Goal: Task Accomplishment & Management: Complete application form

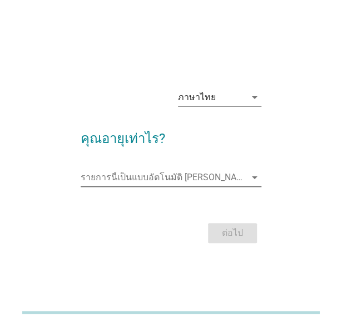
click at [255, 175] on icon "arrow_drop_down" at bounding box center [254, 177] width 13 height 13
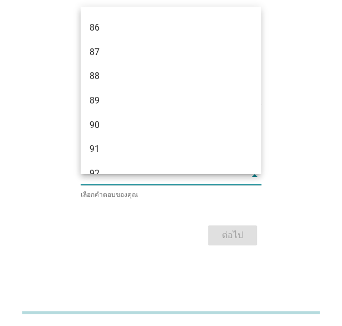
scroll to position [1853, 0]
click at [311, 222] on div "ภาษาไทย arrow_drop_down คุณอายุเท่าไร? รายการนี้เป็นแบบอัตโนมัติ คุณสามารถพิมพ์…" at bounding box center [170, 163] width 297 height 188
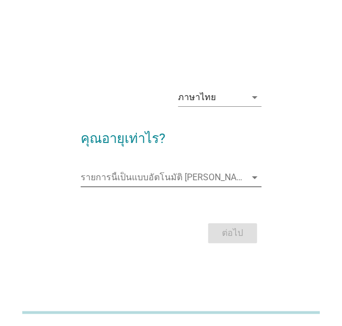
click at [255, 180] on icon "arrow_drop_down" at bounding box center [254, 177] width 13 height 13
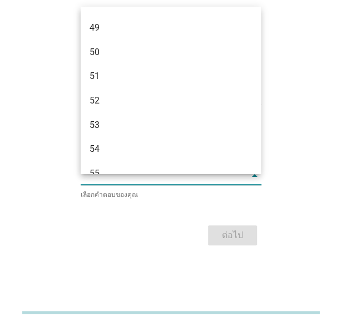
scroll to position [742, 0]
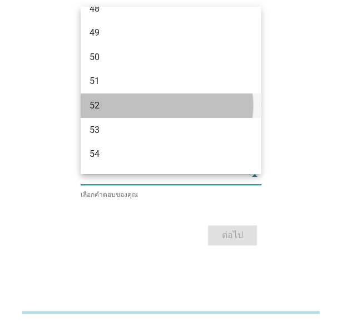
click at [103, 109] on div "52" at bounding box center [163, 105] width 149 height 13
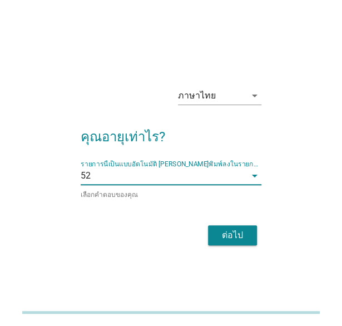
click at [248, 232] on button "ต่อไป" at bounding box center [232, 235] width 49 height 20
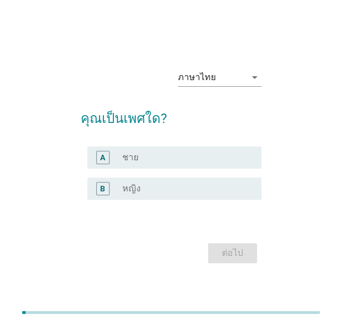
click at [98, 188] on div "B" at bounding box center [102, 188] width 13 height 13
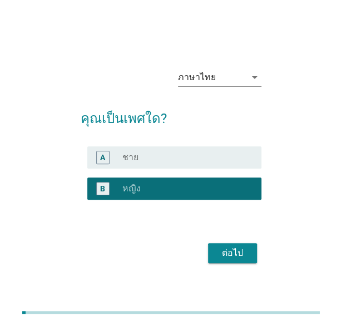
click at [225, 252] on div "ต่อไป" at bounding box center [232, 252] width 31 height 13
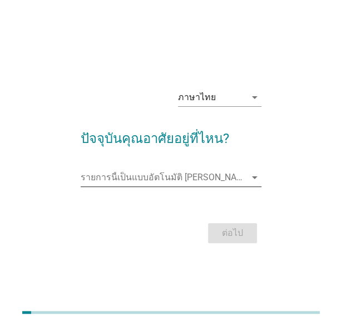
click at [255, 178] on icon "arrow_drop_down" at bounding box center [254, 177] width 13 height 13
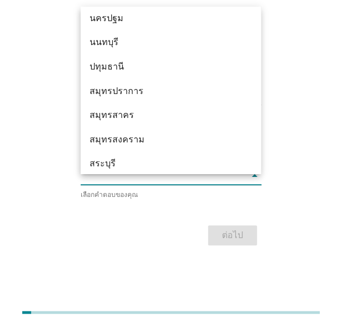
scroll to position [1070, 0]
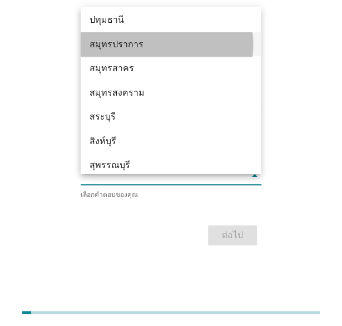
click at [138, 43] on div "สมุทรปราการ" at bounding box center [163, 44] width 149 height 13
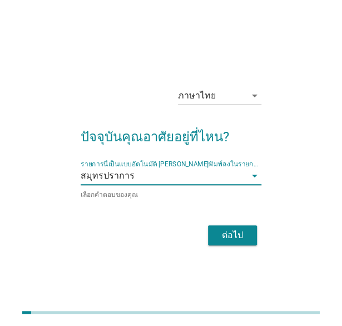
click at [227, 233] on div "ต่อไป" at bounding box center [232, 234] width 31 height 13
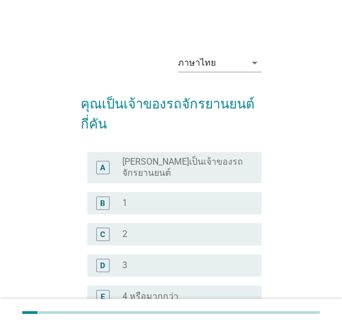
click at [143, 228] on div "radio_button_unchecked 2" at bounding box center [182, 233] width 121 height 11
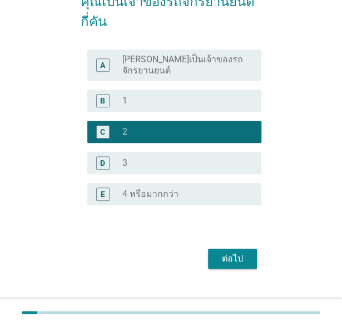
scroll to position [111, 0]
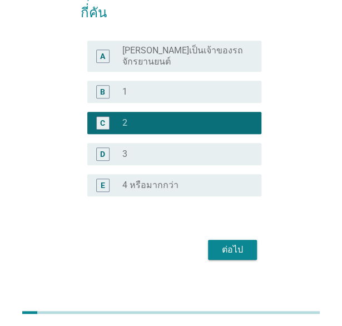
click at [239, 245] on div "ต่อไป" at bounding box center [232, 249] width 31 height 13
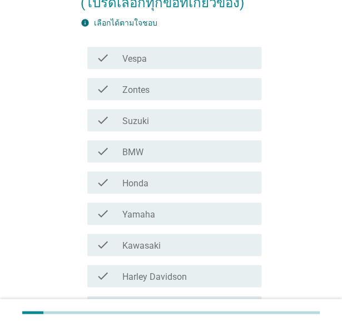
scroll to position [163, 0]
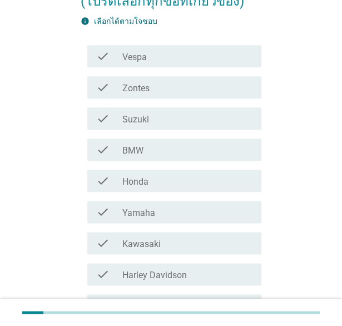
click at [126, 176] on label "Honda" at bounding box center [135, 181] width 26 height 11
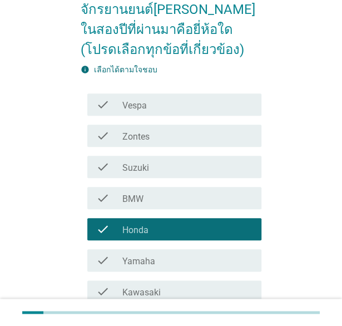
scroll to position [290, 0]
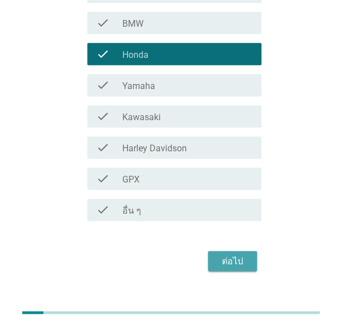
click at [228, 254] on div "ต่อไป" at bounding box center [232, 260] width 31 height 13
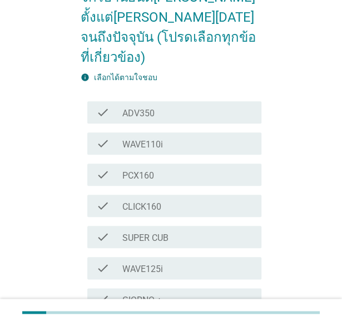
scroll to position [127, 0]
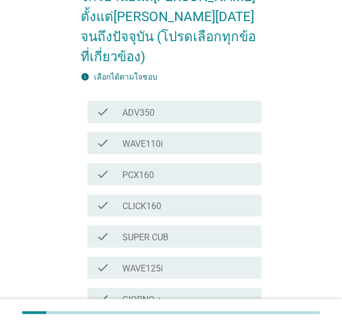
click at [137, 170] on label "PCX160" at bounding box center [138, 175] width 32 height 11
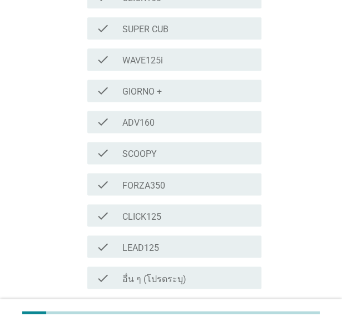
scroll to position [401, 0]
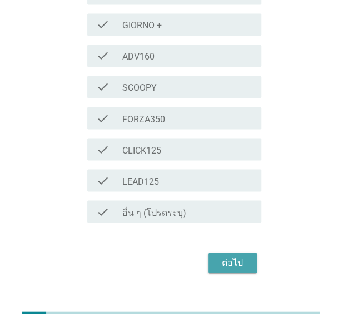
click at [238, 256] on div "ต่อไป" at bounding box center [232, 262] width 31 height 13
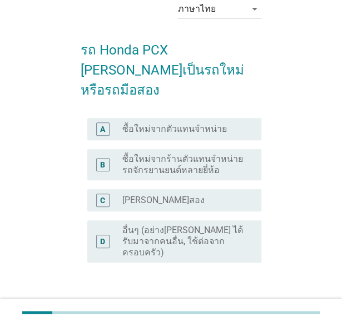
scroll to position [60, 0]
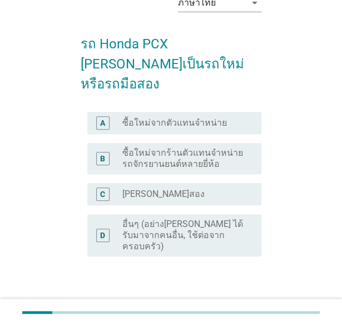
click at [147, 117] on label "ซื้อใหม่จากตัวแทนจำหน่าย" at bounding box center [174, 122] width 105 height 11
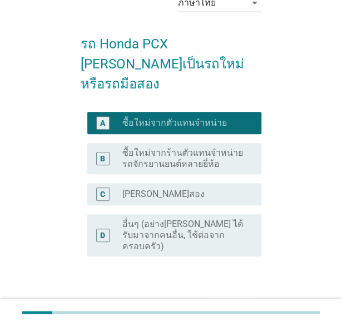
click at [237, 303] on div "ต่อไป" at bounding box center [232, 309] width 31 height 13
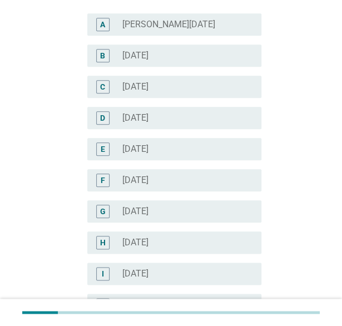
scroll to position [140, 0]
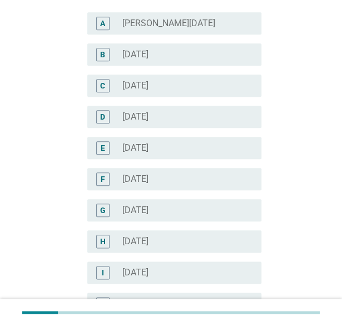
click at [147, 267] on label "[DATE]" at bounding box center [135, 272] width 26 height 11
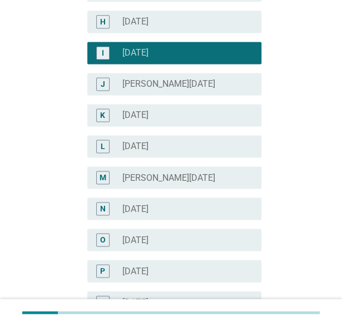
scroll to position [234, 0]
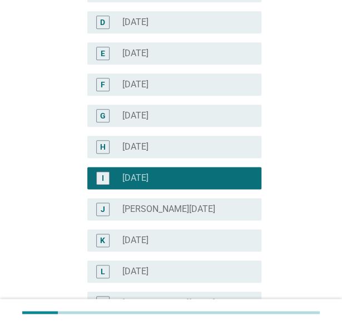
click at [142, 141] on label "[DATE]" at bounding box center [135, 146] width 26 height 11
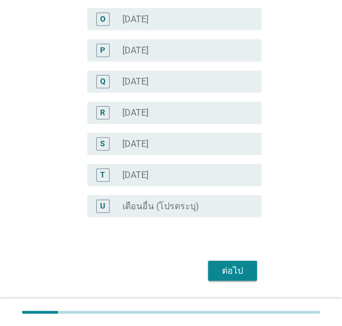
scroll to position [589, 0]
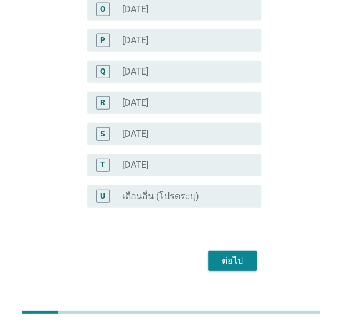
click at [226, 254] on div "ต่อไป" at bounding box center [232, 260] width 31 height 13
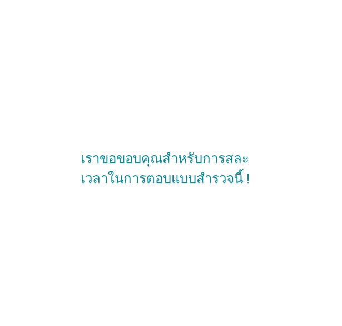
scroll to position [0, 0]
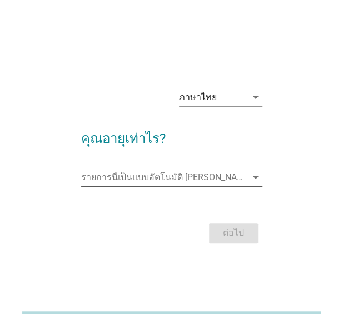
click at [253, 174] on icon "arrow_drop_down" at bounding box center [255, 177] width 13 height 13
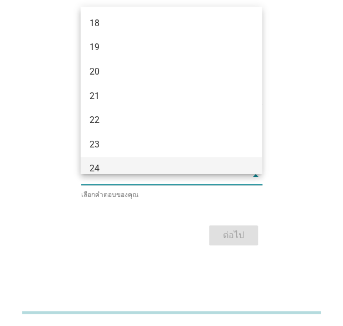
click at [119, 158] on div "24" at bounding box center [171, 169] width 181 height 24
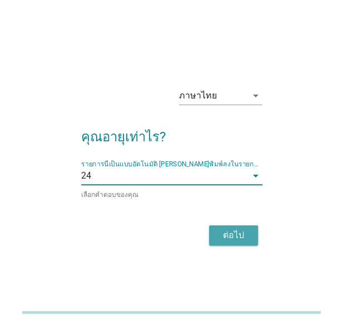
click at [243, 234] on div "ต่อไป" at bounding box center [233, 234] width 31 height 13
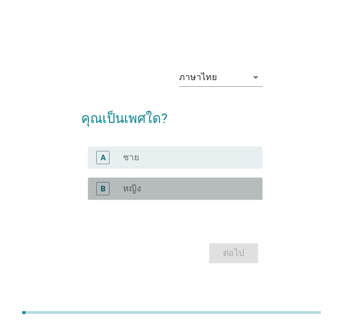
click at [182, 195] on div "radio_button_unchecked หญิง" at bounding box center [188, 188] width 131 height 13
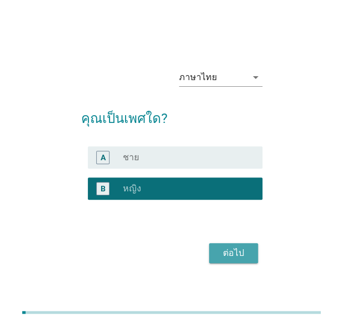
click at [237, 253] on div "ต่อไป" at bounding box center [233, 252] width 31 height 13
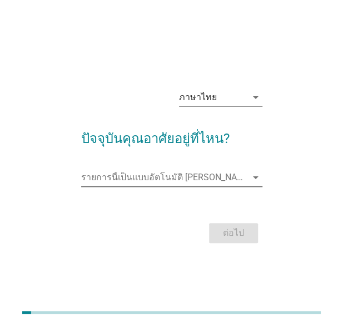
click at [257, 175] on icon "arrow_drop_down" at bounding box center [255, 177] width 13 height 13
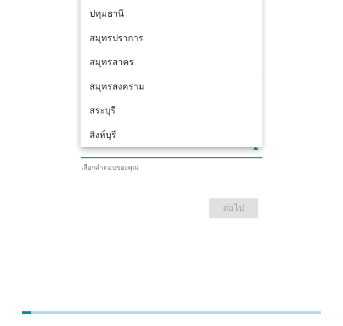
scroll to position [1044, 0]
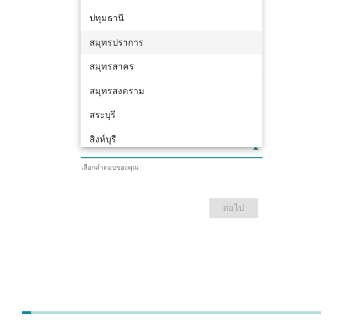
click at [163, 40] on div "สมุทรปราการ" at bounding box center [164, 42] width 150 height 13
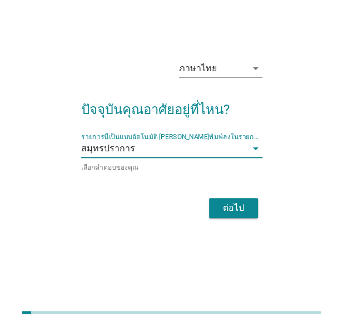
click at [236, 204] on div "ต่อไป" at bounding box center [233, 207] width 31 height 13
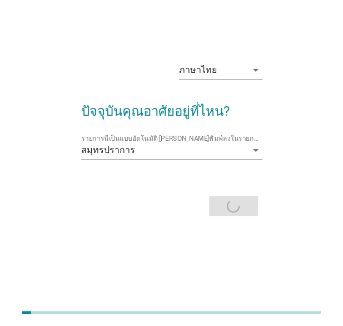
scroll to position [0, 0]
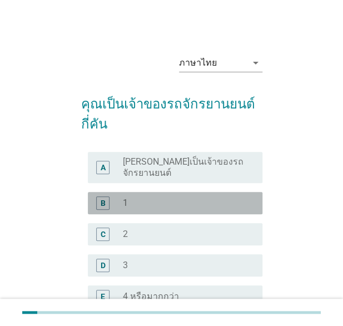
click at [171, 200] on div "radio_button_unchecked 1" at bounding box center [188, 202] width 131 height 13
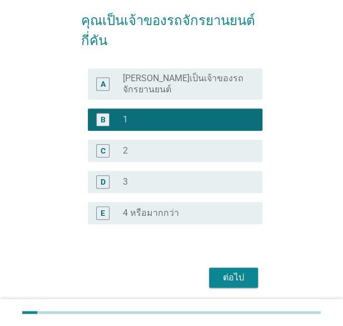
scroll to position [88, 0]
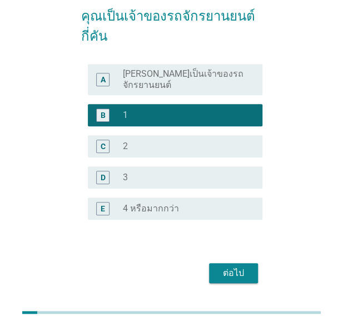
click at [242, 266] on div "ต่อไป" at bounding box center [233, 272] width 31 height 13
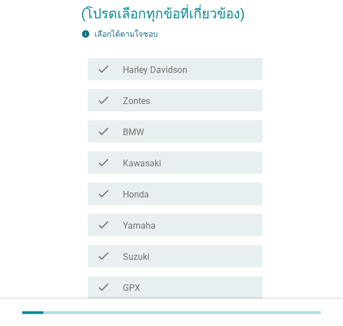
scroll to position [156, 0]
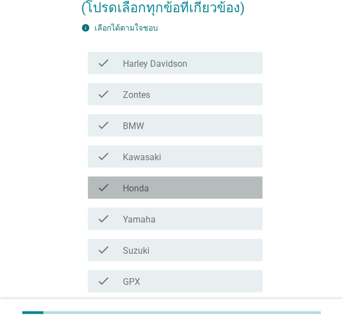
click at [143, 176] on div "check check_box_outline_blank Honda" at bounding box center [175, 187] width 175 height 22
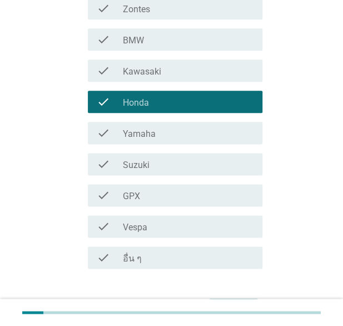
scroll to position [290, 0]
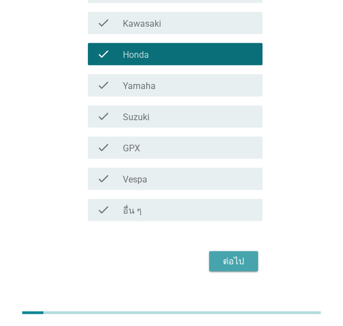
click at [239, 254] on div "ต่อไป" at bounding box center [233, 260] width 31 height 13
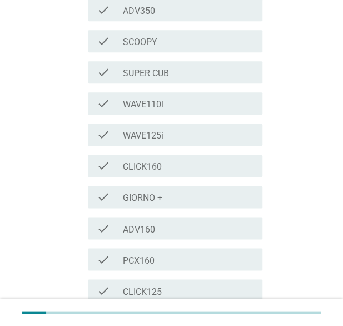
scroll to position [295, 0]
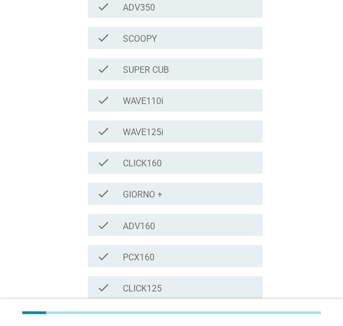
click at [185, 249] on div "check_box_outline_blank PCX160" at bounding box center [188, 255] width 131 height 13
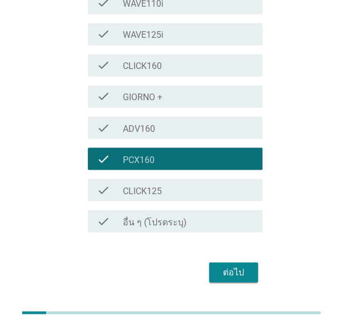
scroll to position [403, 0]
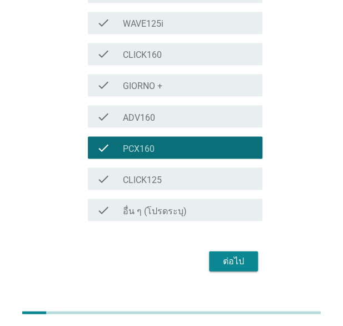
click at [232, 254] on div "ต่อไป" at bounding box center [233, 260] width 31 height 13
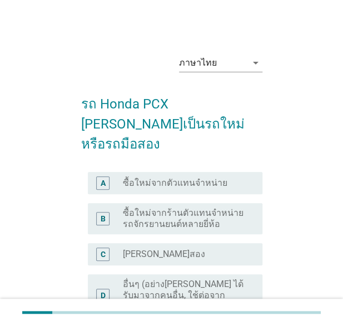
click at [156, 177] on label "ซื้อใหม่จากตัวแทนจำหน่าย" at bounding box center [175, 182] width 105 height 11
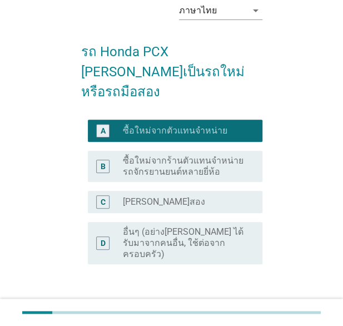
scroll to position [62, 0]
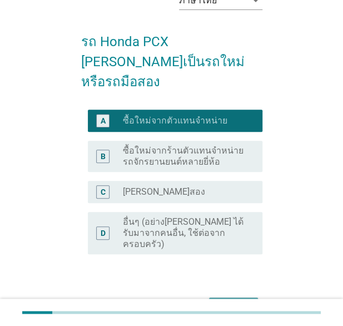
click at [239, 301] on div "ต่อไป" at bounding box center [233, 307] width 31 height 13
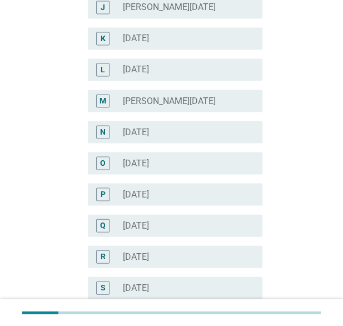
scroll to position [455, 0]
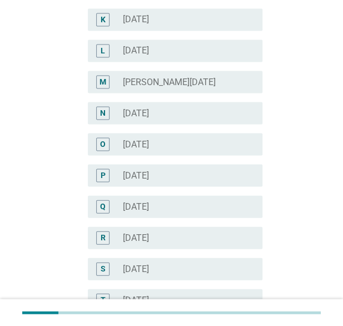
click at [149, 201] on label "[DATE]" at bounding box center [136, 206] width 26 height 11
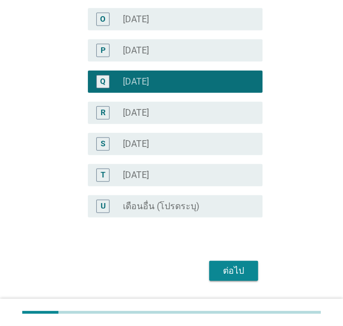
scroll to position [589, 0]
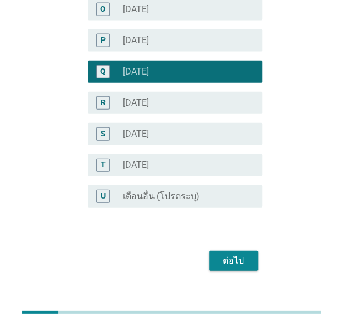
click at [244, 254] on div "ต่อไป" at bounding box center [233, 260] width 31 height 13
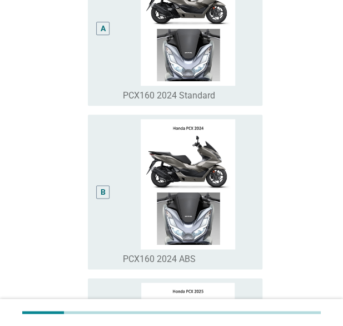
scroll to position [209, 0]
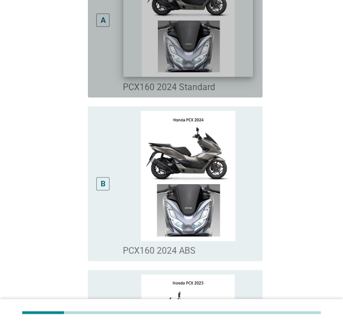
click at [183, 42] on img at bounding box center [188, 12] width 130 height 129
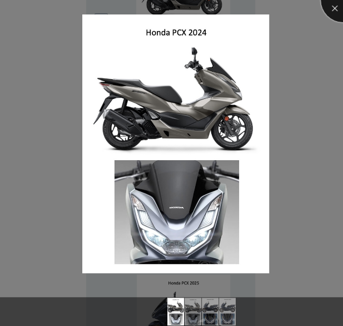
click at [331, 5] on div at bounding box center [343, 0] width 44 height 44
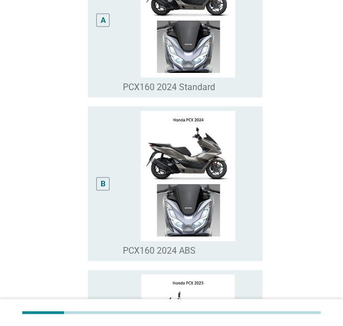
click at [101, 26] on div "A" at bounding box center [102, 19] width 13 height 13
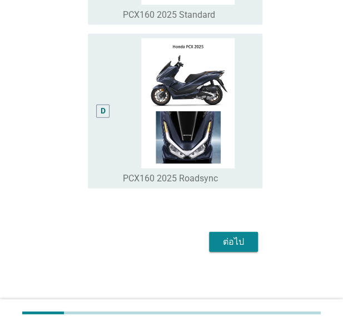
scroll to position [610, 0]
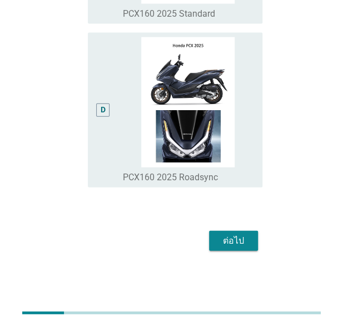
click at [238, 242] on div "ต่อไป" at bounding box center [233, 240] width 31 height 13
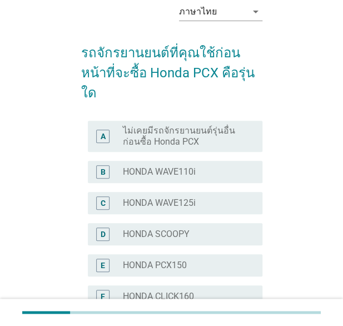
scroll to position [34, 0]
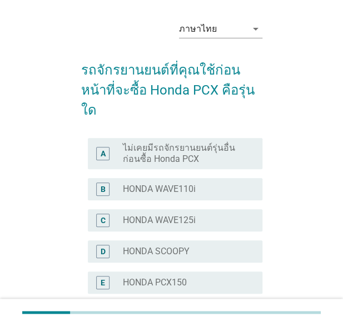
click at [167, 153] on label "ไม่เคยมีรถจักรยานยนต์รุ่นอื่นก่อนซื้อ Honda PCX" at bounding box center [184, 153] width 122 height 22
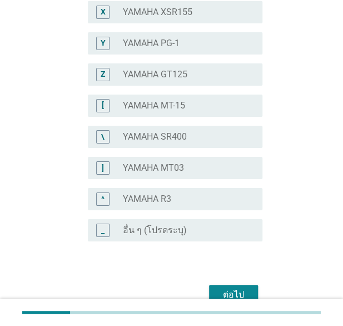
scroll to position [949, 0]
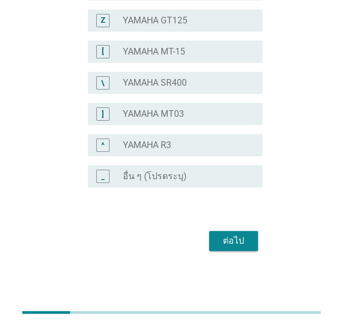
click at [231, 237] on div "ต่อไป" at bounding box center [233, 240] width 31 height 13
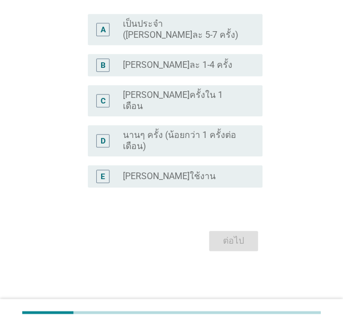
scroll to position [0, 0]
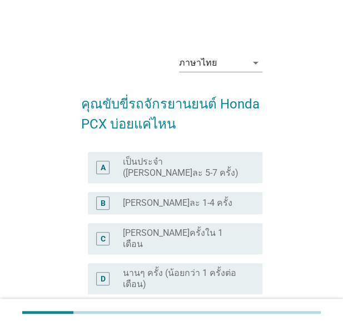
click at [220, 165] on label "เป็นประจำ ([PERSON_NAME]ละ 5-7 ครั้ง)" at bounding box center [184, 167] width 122 height 22
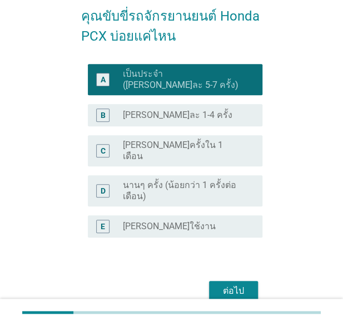
scroll to position [88, 0]
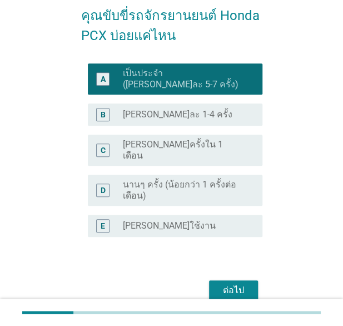
click at [235, 284] on div "ต่อไป" at bounding box center [233, 290] width 31 height 13
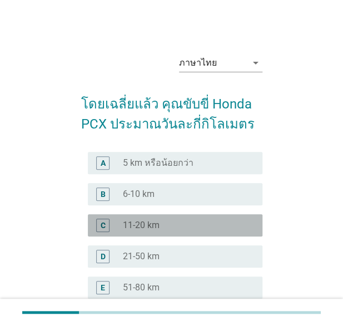
click at [116, 228] on div "C" at bounding box center [110, 224] width 26 height 13
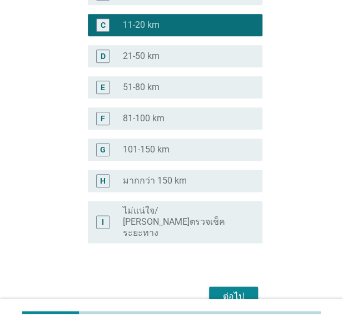
scroll to position [201, 0]
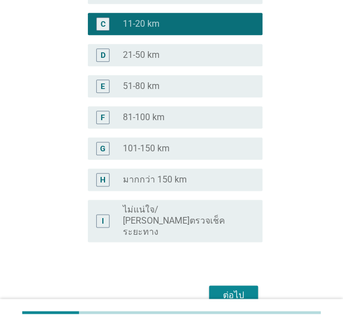
click at [234, 285] on button "ต่อไป" at bounding box center [233, 295] width 49 height 20
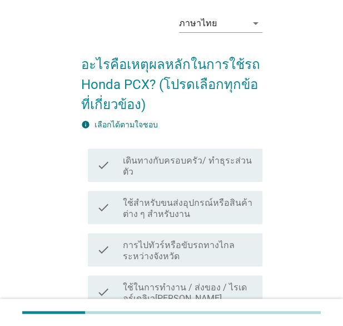
scroll to position [41, 0]
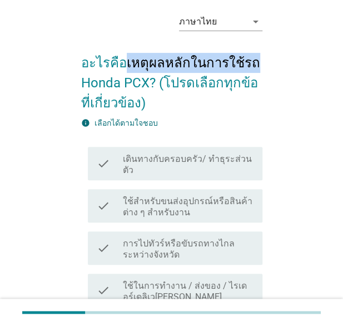
drag, startPoint x: 124, startPoint y: 64, endPoint x: 247, endPoint y: 66, distance: 122.9
click at [247, 66] on h2 "อะไรคือเหตุผลหลักในการใช้รถ Honda PCX? (โปรดเลือกทุกข้อที่เกี่ยวข้อง)" at bounding box center [171, 77] width 181 height 71
copy h2 "เหตุผลหลักในการใช้รถ"
click at [182, 162] on label "เดินทางกับครอบครัว/ ทำธุระส่วนตัว" at bounding box center [188, 164] width 131 height 22
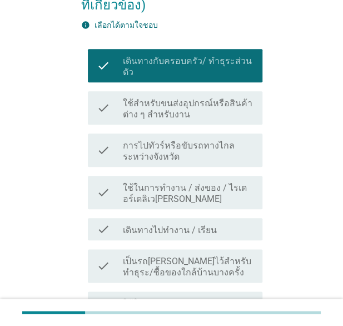
scroll to position [141, 0]
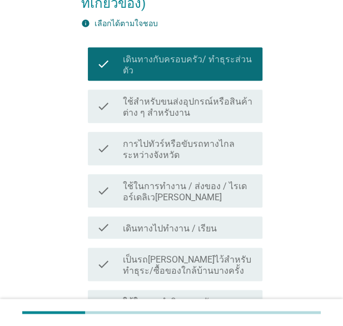
click at [107, 221] on icon "check" at bounding box center [103, 227] width 13 height 13
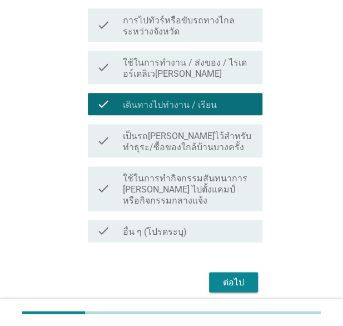
scroll to position [282, 0]
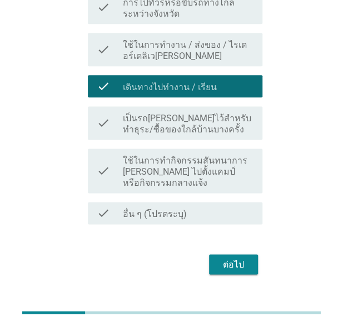
click at [230, 257] on div "ต่อไป" at bounding box center [233, 263] width 31 height 13
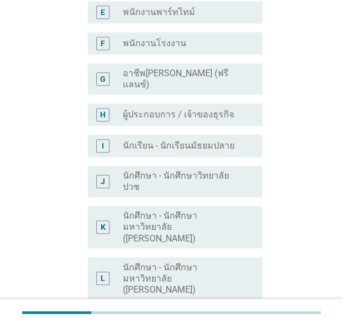
scroll to position [0, 0]
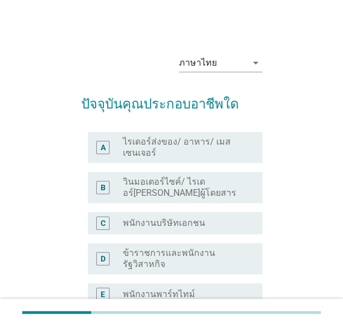
click at [172, 222] on label "พนักงานบริษัทเอกชน" at bounding box center [164, 222] width 82 height 11
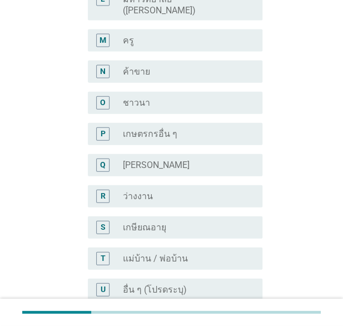
scroll to position [634, 0]
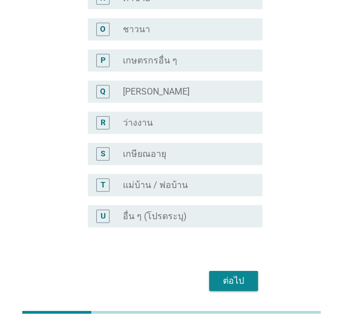
click at [245, 274] on div "ต่อไป" at bounding box center [233, 280] width 31 height 13
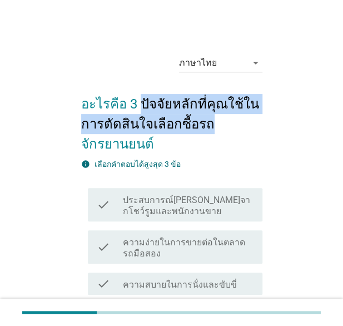
drag, startPoint x: 138, startPoint y: 104, endPoint x: 233, endPoint y: 115, distance: 95.7
click at [233, 115] on h2 "อะไรคือ 3 ปัจจัยหลักที่คุณใช้ในการตัดสินใจเลือกซื้อรถจักรยานยนต์" at bounding box center [171, 118] width 181 height 71
copy h2 "ปัจจัยหลักที่คุณใช้ในการตัดสินใจเลือกซื้อรถ"
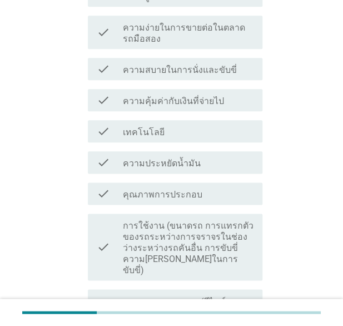
scroll to position [207, 0]
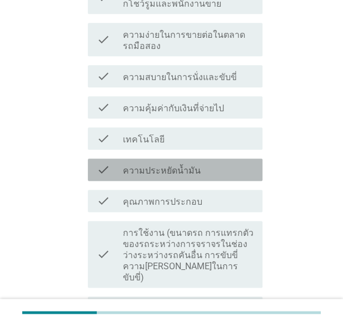
click at [155, 170] on label "ความประหยัดน้ำมัน" at bounding box center [162, 170] width 78 height 11
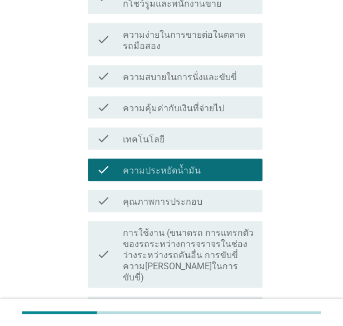
scroll to position [152, 0]
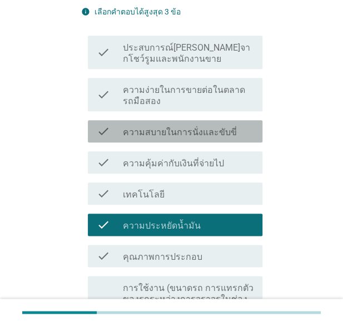
click at [192, 132] on label "ความสบายในการนั่งและขับขี่" at bounding box center [180, 132] width 114 height 11
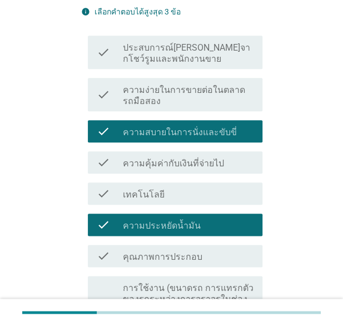
click at [176, 160] on label "ความคุ้มค่ากับเงินที่จ่ายไป" at bounding box center [173, 163] width 101 height 11
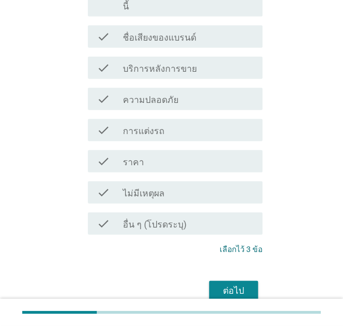
scroll to position [644, 0]
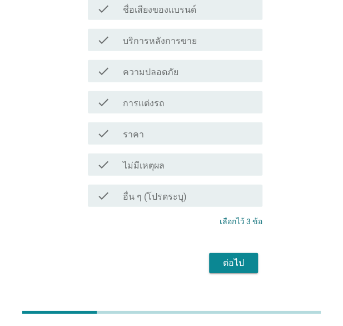
click at [242, 256] on div "ต่อไป" at bounding box center [233, 262] width 31 height 13
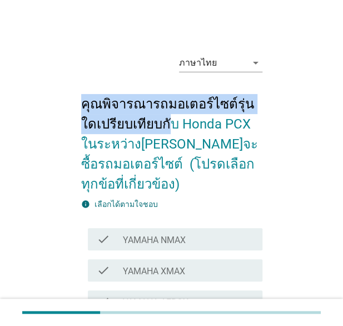
drag, startPoint x: 81, startPoint y: 104, endPoint x: 157, endPoint y: 116, distance: 76.5
click at [157, 116] on h2 "คุณพิจารณารถมอเตอร์ไซต์รุ่นใดเปรียบเทียบกับ Honda PCX ในระหว่าง[PERSON_NAME]จะซ…" at bounding box center [171, 138] width 181 height 111
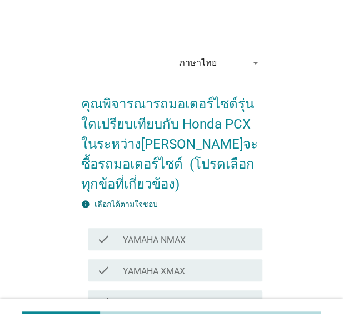
drag, startPoint x: 157, startPoint y: 116, endPoint x: 263, endPoint y: 131, distance: 107.2
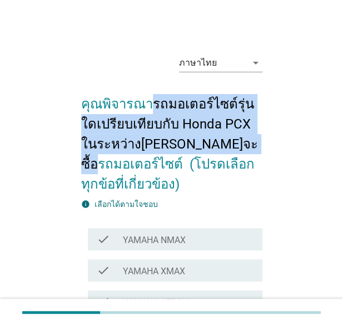
drag, startPoint x: 149, startPoint y: 106, endPoint x: 255, endPoint y: 138, distance: 110.4
click at [255, 138] on h2 "คุณพิจารณารถมอเตอร์ไซต์รุ่นใดเปรียบเทียบกับ Honda PCX ในระหว่าง[PERSON_NAME]จะซ…" at bounding box center [171, 138] width 181 height 111
copy h2 "รถมอเตอร์ไซต์รุ่นใดเปรียบเทียบกับ Honda PCX ในระหว่าง[PERSON_NAME]จะซื้อรถ"
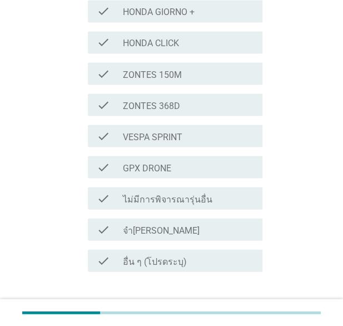
scroll to position [448, 0]
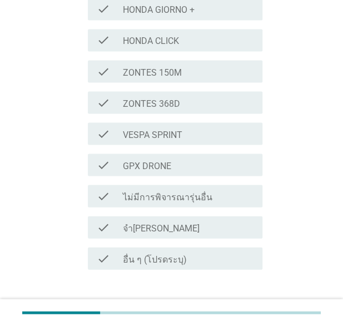
click at [106, 196] on icon "check" at bounding box center [103, 195] width 13 height 13
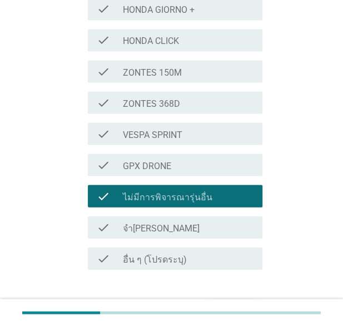
scroll to position [516, 0]
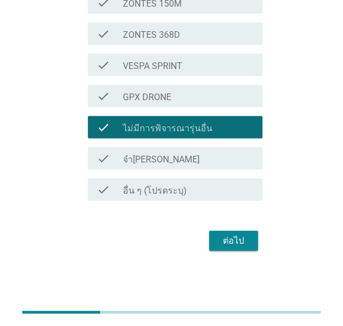
click at [240, 240] on div "ต่อไป" at bounding box center [233, 240] width 31 height 13
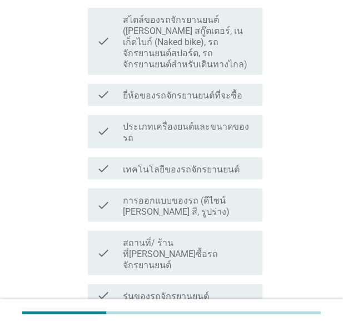
scroll to position [349, 0]
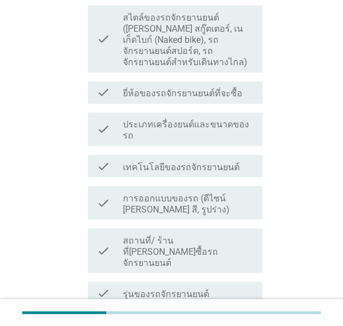
click at [142, 88] on label "ยี่ห้อของรถจักรยานยนต์ที่จะซื้อ" at bounding box center [183, 93] width 120 height 11
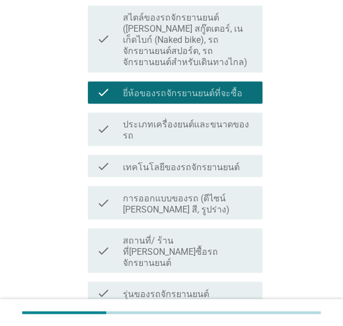
click at [153, 235] on label "สถานที่/ ร้านที่[PERSON_NAME]ซื้อรถจักรยานยนต์" at bounding box center [188, 251] width 131 height 33
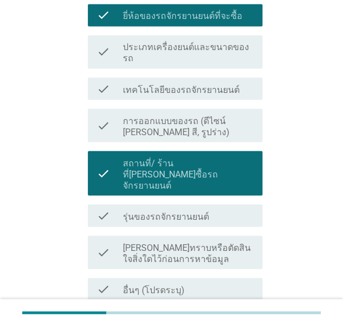
scroll to position [470, 0]
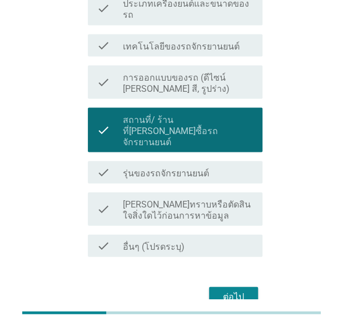
click at [226, 290] on div "ต่อไป" at bounding box center [233, 296] width 31 height 13
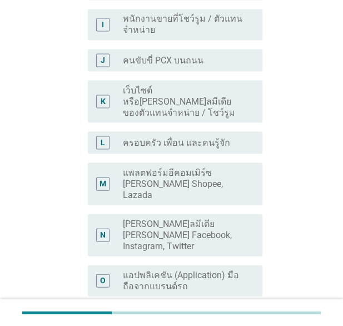
scroll to position [0, 0]
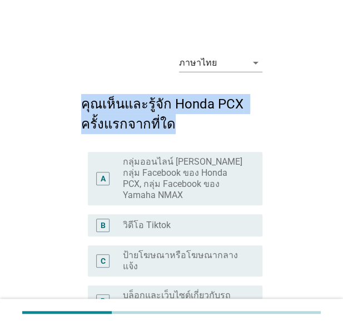
drag, startPoint x: 81, startPoint y: 105, endPoint x: 210, endPoint y: 128, distance: 131.1
click at [210, 128] on h2 "คุณเห็นและรู้จัก Honda PCX ครั้งแรกจากที่ใด" at bounding box center [171, 108] width 181 height 51
copy h2 "คุณเห็นและรู้จัก Honda PCX ครั้งแรกจากที่ใด"
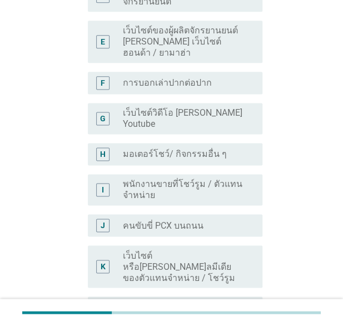
scroll to position [312, 0]
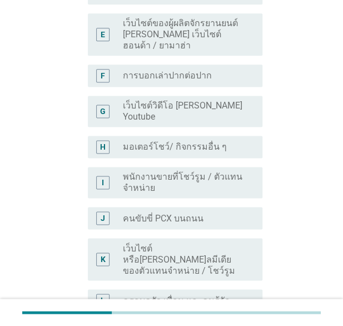
click at [170, 212] on label "คนขับขี่ PCX บนถนน" at bounding box center [163, 217] width 81 height 11
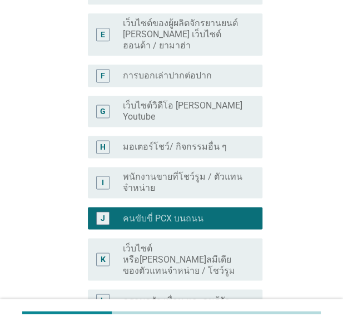
click at [157, 171] on label "พนักงานขายที่โชว์รูม / ตัวแทนจำหน่าย" at bounding box center [184, 182] width 122 height 22
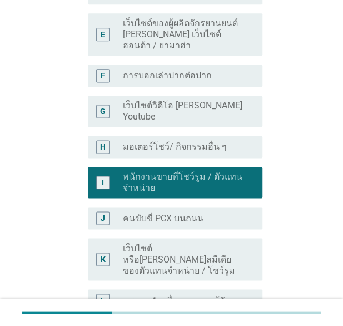
click at [206, 212] on div "radio_button_unchecked คนขับขี่ PCX บนถนน" at bounding box center [184, 217] width 122 height 11
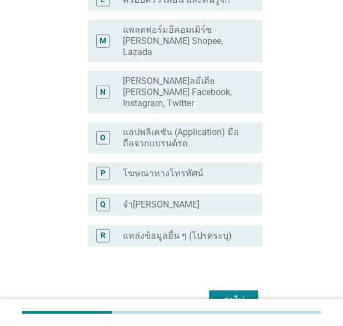
scroll to position [618, 0]
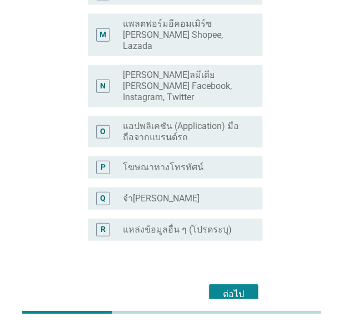
click at [235, 287] on div "ต่อไป" at bounding box center [233, 293] width 31 height 13
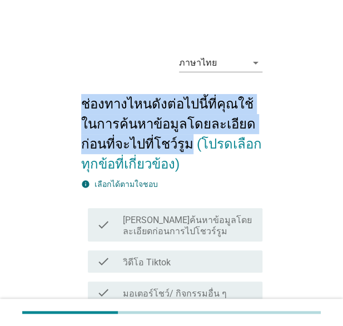
drag, startPoint x: 82, startPoint y: 104, endPoint x: 185, endPoint y: 143, distance: 109.6
click at [185, 143] on h2 "ช่องทางไหนดังต่อไปนี้ที่คุณใช้ในการค้นหาข้อมูลโดยละเอียดก่อนที่จะไปที่โชว์รูม (…" at bounding box center [171, 128] width 181 height 91
copy h2 "ช่องทางไหนดังต่อไปนี้ที่คุณใช้ในการค้นหาข้อมูลโดยละเอียดก่อนที่จะไปที่โชว์รูม"
click at [172, 231] on label "[PERSON_NAME]ค้นหาข้อมูลโดยละเอียดก่อนการไปโชวร์รูม" at bounding box center [188, 226] width 131 height 22
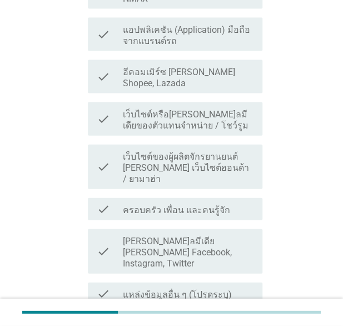
scroll to position [546, 0]
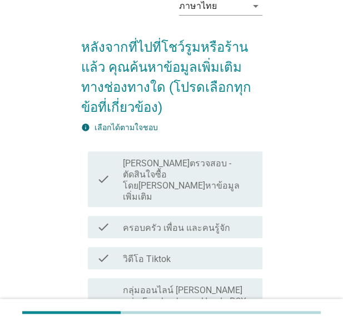
scroll to position [58, 0]
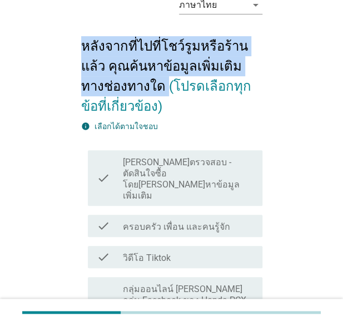
drag, startPoint x: 82, startPoint y: 45, endPoint x: 120, endPoint y: 89, distance: 57.9
click at [120, 89] on h2 "หลังจากที่ไปที่โชว์รูมหรือร้านแล้ว คุณค้นหาข้อมูลเพิ่มเติมทางช่องทางใด (โปรดเลื…" at bounding box center [171, 70] width 181 height 91
copy h2 "หลังจากที่ไปที่โชว์รูมหรือร้านแล้ว คุณค้นหาข้อมูลเพิ่มเติมทางช่องทางใด"
click at [203, 167] on label "[PERSON_NAME]ตรวจสอบ - ตัดสินใจซื้อโดย[PERSON_NAME]หาข้อมูลเพิ่มเติม" at bounding box center [188, 179] width 131 height 44
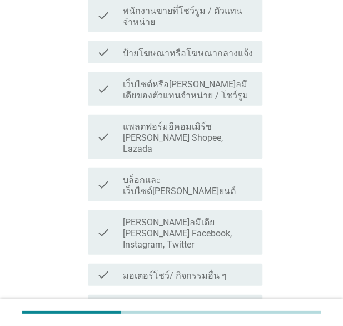
scroll to position [659, 0]
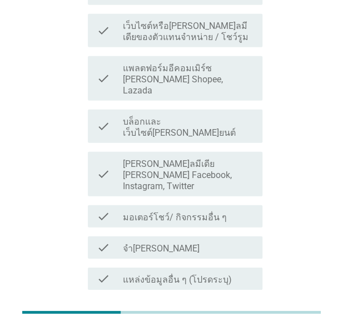
click at [238, 323] on div "ต่อไป" at bounding box center [233, 329] width 31 height 13
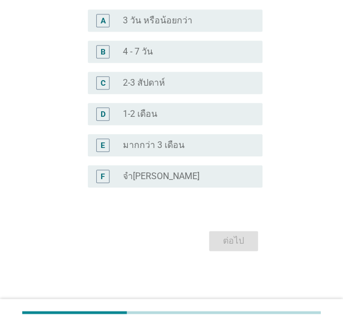
scroll to position [0, 0]
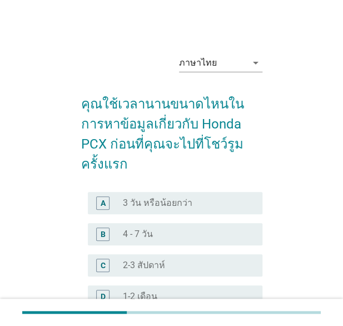
click at [80, 104] on div "ภาษาไทย arrow_drop_down คุณใช้เวลานานขนาดไหนในการหาข้อมูลเกี่ยวกับ Honda PCX ก่…" at bounding box center [171, 240] width 199 height 409
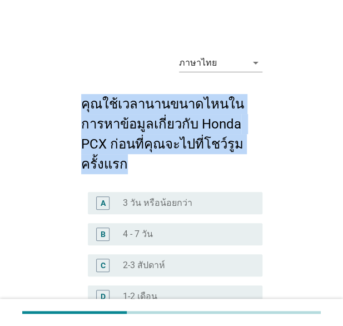
drag, startPoint x: 81, startPoint y: 105, endPoint x: 246, endPoint y: 151, distance: 170.9
click at [246, 151] on h2 "คุณใช้เวลานานขนาดไหนในการหาข้อมูลเกี่ยวกับ Honda PCX ก่อนที่คุณจะไปที่โชว์รูมคร…" at bounding box center [171, 128] width 181 height 91
copy h2 "คุณใช้เวลานานขนาดไหนในการหาข้อมูลเกี่ยวกับ Honda PCX ก่อนที่คุณจะไปที่โชว์รูมคร…"
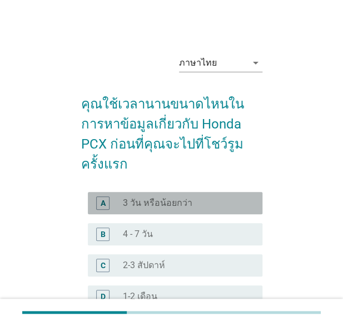
click at [183, 196] on div "radio_button_unchecked 3 วัน หรือน้อยกว่า" at bounding box center [188, 202] width 131 height 13
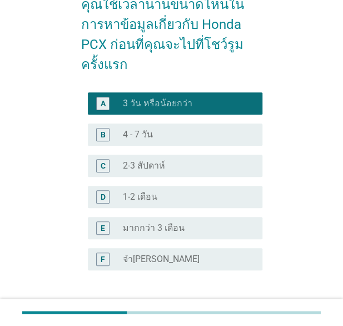
scroll to position [162, 0]
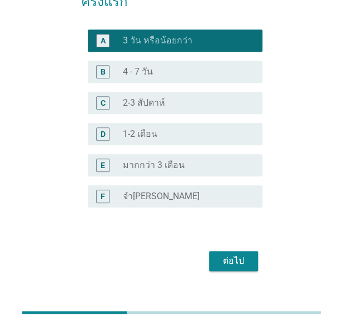
click at [230, 254] on div "ต่อไป" at bounding box center [233, 260] width 31 height 13
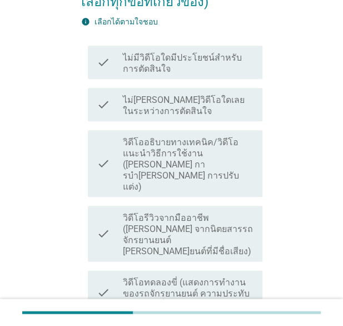
scroll to position [0, 0]
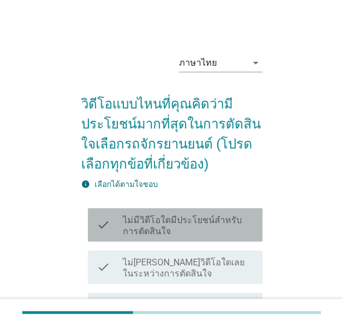
click at [177, 227] on label "ไม่มีวิดีโอใดมีประโยชน์สำหรับการตัดสินใจ" at bounding box center [188, 226] width 131 height 22
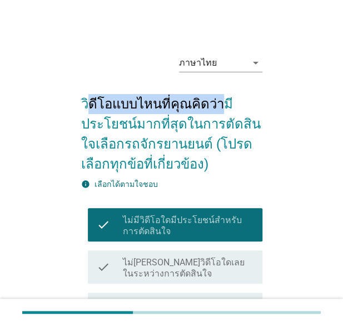
drag, startPoint x: 84, startPoint y: 105, endPoint x: 208, endPoint y: 113, distance: 123.7
click at [208, 113] on h2 "วิดีโอแบบไหนที่คุณคิดว่ามีประโยชน์มากที่สุดในการตัดสินใจเลือกรถจักรยานยนต์ (โปร…" at bounding box center [171, 128] width 181 height 91
click at [91, 110] on h2 "วิดีโอแบบไหนที่คุณคิดว่ามีประโยชน์มากที่สุดในการตัดสินใจเลือกรถจักรยานยนต์ (โปร…" at bounding box center [171, 128] width 181 height 91
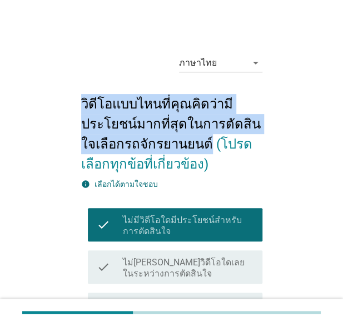
drag, startPoint x: 82, startPoint y: 106, endPoint x: 189, endPoint y: 141, distance: 112.2
click at [189, 141] on h2 "วิดีโอแบบไหนที่คุณคิดว่ามีประโยชน์มากที่สุดในการตัดสินใจเลือกรถจักรยานยนต์ (โปร…" at bounding box center [171, 128] width 181 height 91
copy h2 "วิดีโอแบบไหนที่คุณคิดว่ามีประโยชน์มากที่สุดในการตัดสินใจเลือกรถจักรยานยนต์"
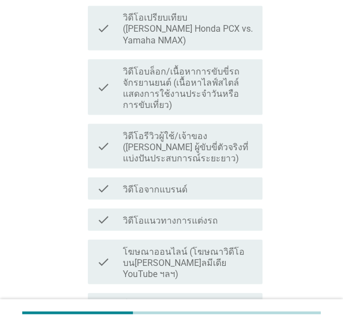
scroll to position [506, 0]
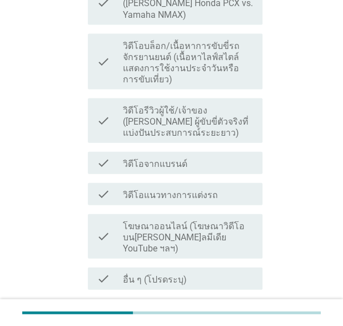
click at [233, 322] on div "ต่อไป" at bounding box center [233, 328] width 31 height 13
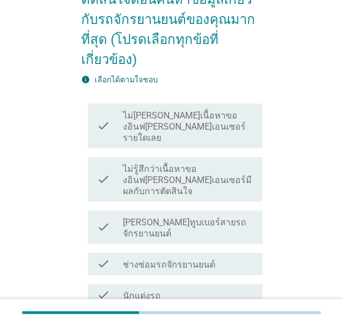
scroll to position [167, 0]
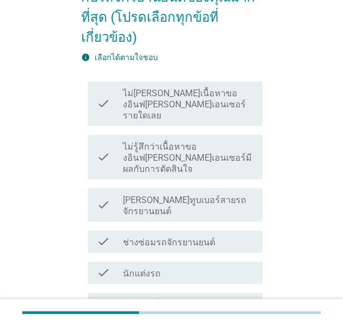
click at [226, 88] on label "ไม่[PERSON_NAME]เนื้อหาของอินฟ[PERSON_NAME]เอนเซอร์รายใดเลย" at bounding box center [188, 104] width 131 height 33
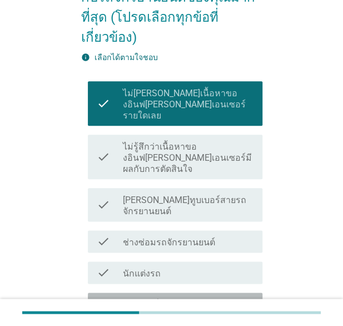
click at [131, 299] on label "เจ้าหน้าที่ตัวแทนจําหน่าย / พนักงานขาย" at bounding box center [188, 310] width 131 height 22
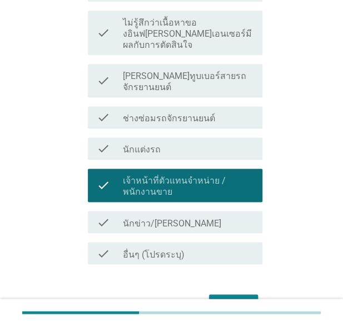
scroll to position [312, 0]
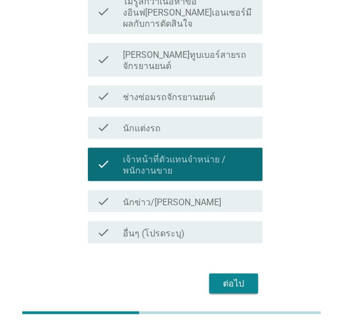
click at [239, 276] on div "ต่อไป" at bounding box center [233, 282] width 31 height 13
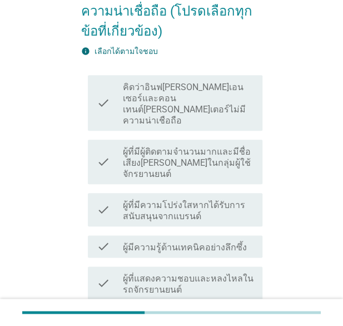
scroll to position [152, 0]
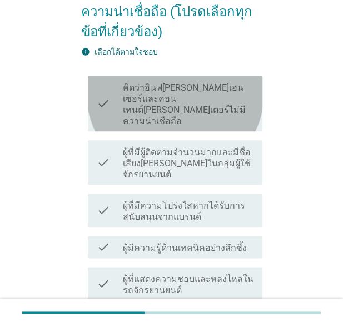
click at [183, 82] on label "คิดว่าอินฟ[PERSON_NAME]เอนเซอร์และคอนเทนต์[PERSON_NAME]เตอร์ไม่มีความน่าเชือถือ" at bounding box center [188, 104] width 131 height 44
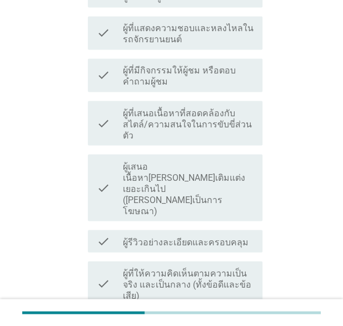
scroll to position [441, 0]
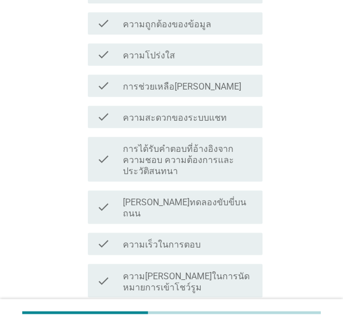
scroll to position [243, 0]
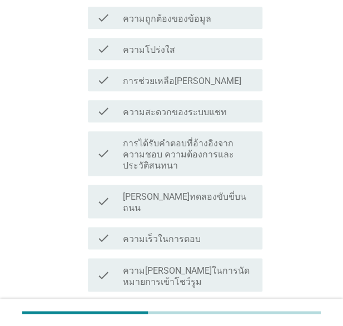
click at [146, 265] on label "ความ[PERSON_NAME]ในการนัดหมายการเข้าโชว์รูม" at bounding box center [188, 276] width 131 height 22
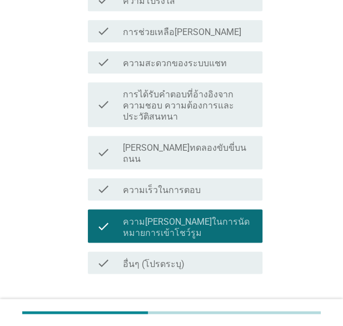
scroll to position [295, 0]
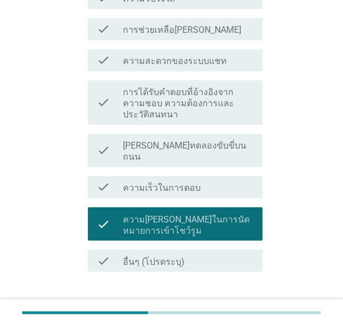
click at [216, 301] on button "ต่อไป" at bounding box center [233, 311] width 49 height 20
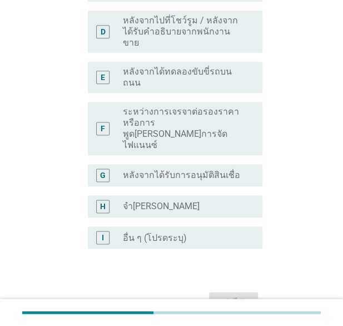
scroll to position [0, 0]
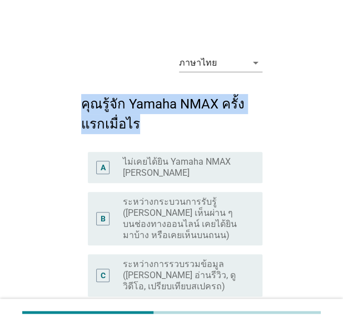
drag, startPoint x: 81, startPoint y: 104, endPoint x: 133, endPoint y: 124, distance: 56.0
click at [133, 124] on h2 "คุณรู้จัก Yamaha NMAX ครั้งแรกเมื่อไร" at bounding box center [171, 108] width 181 height 51
copy h2 "คุณรู้จัก Yamaha NMAX ครั้งแรกเมื่อไร"
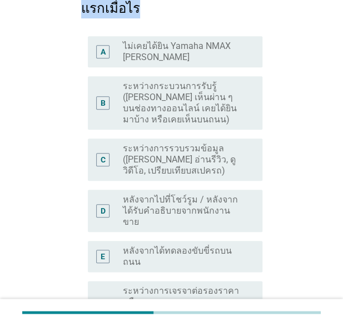
scroll to position [115, 0]
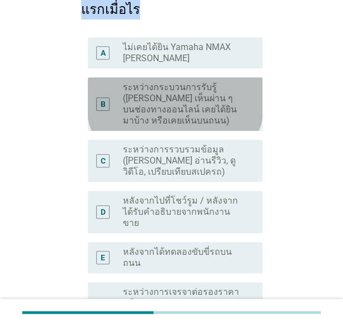
click at [163, 98] on label "ระหว่างกระบวนการรับรู้ ([PERSON_NAME] เห็นผ่าน ๆ บนช่องทางออนไลน์ เคยได้ยินมาบ้…" at bounding box center [184, 104] width 122 height 44
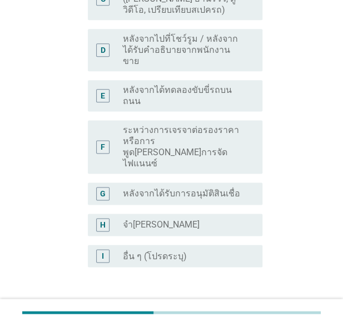
scroll to position [302, 0]
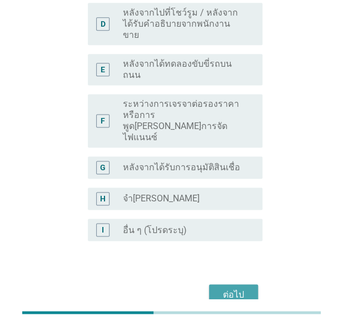
click at [243, 287] on div "ต่อไป" at bounding box center [233, 293] width 31 height 13
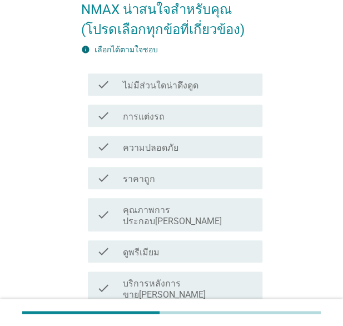
scroll to position [49, 0]
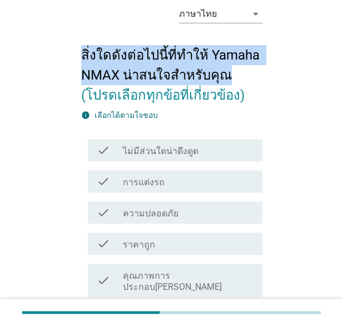
drag, startPoint x: 81, startPoint y: 52, endPoint x: 222, endPoint y: 68, distance: 142.7
click at [222, 68] on h2 "สิ่งใดดังต่อไปนี้ที่ทำให้ Yamaha NMAX น่าสนใจสำหรับคุณ (โปรดเลือกทุกข้อที่เกี่ย…" at bounding box center [171, 69] width 181 height 71
copy h2 "สิ่งใดดังต่อไปนี้ที่ทำให้ Yamaha NMAX น่าสนใจสำหรับคุณ"
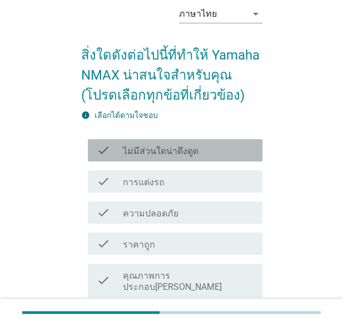
click at [166, 153] on label "ไม่มีส่วนใดน่าดึงดูด" at bounding box center [161, 151] width 76 height 11
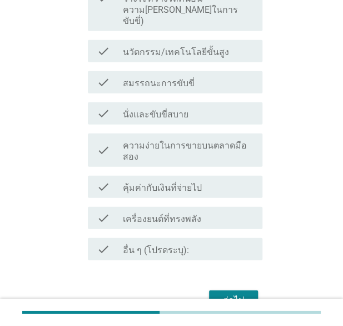
scroll to position [634, 0]
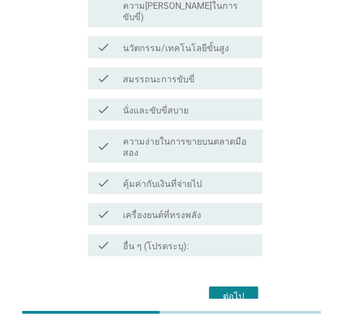
click at [221, 290] on div "ต่อไป" at bounding box center [233, 296] width 31 height 13
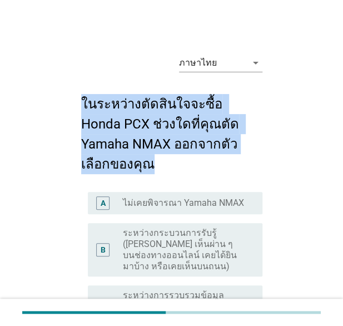
drag, startPoint x: 82, startPoint y: 101, endPoint x: 248, endPoint y: 140, distance: 170.6
click at [248, 140] on h2 "ในระหว่างตัดสินใจจะซื้อ Honda PCX ช่วงใดที่คุณตัด Yamaha NMAX ออกจากตัวเลือกของ…" at bounding box center [171, 128] width 181 height 91
drag, startPoint x: 248, startPoint y: 140, endPoint x: 191, endPoint y: 186, distance: 73.5
click at [191, 197] on label "ไม่เคยพิจารณา Yamaha NMAX" at bounding box center [183, 202] width 121 height 11
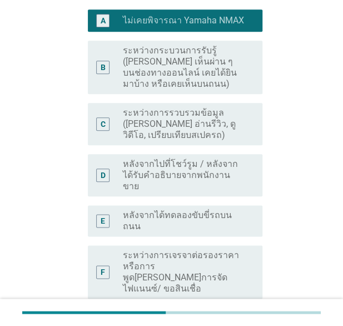
scroll to position [186, 0]
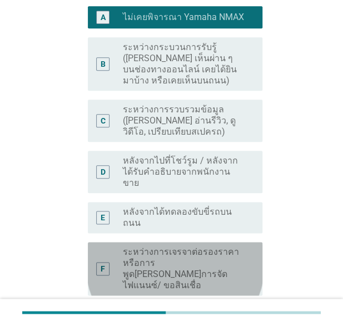
click at [203, 246] on label "ระหว่างการเจรจาต่อรองราคา หรือการพูด[PERSON_NAME]การจัดไฟแนนซ์/ ขอสินเชื่อ" at bounding box center [184, 268] width 122 height 44
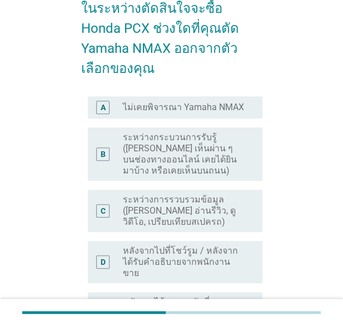
scroll to position [87, 0]
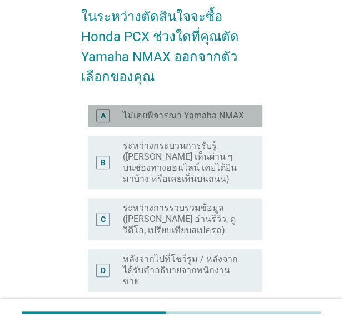
click at [185, 110] on label "ไม่เคยพิจารณา Yamaha NMAX" at bounding box center [183, 115] width 121 height 11
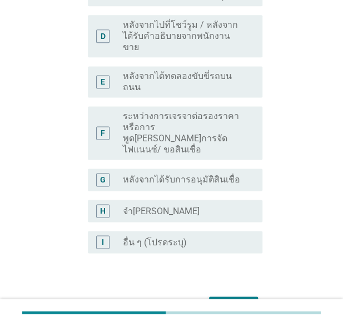
scroll to position [325, 0]
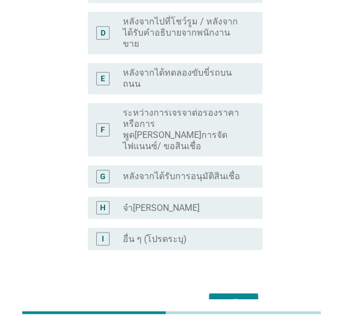
click at [246, 296] on div "ต่อไป" at bounding box center [233, 302] width 31 height 13
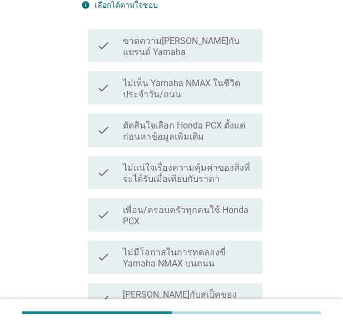
scroll to position [182, 0]
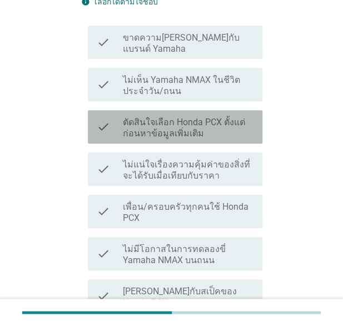
click at [158, 125] on label "ตัดสินใจเลือก Honda PCX ตั้งแต่ก่อนหาข้อมูลเพิ่มเติม" at bounding box center [188, 128] width 131 height 22
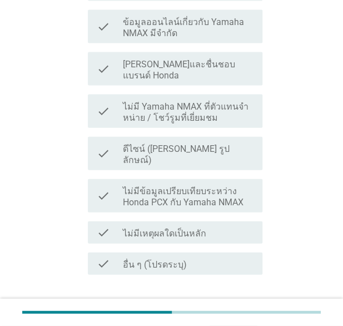
scroll to position [563, 0]
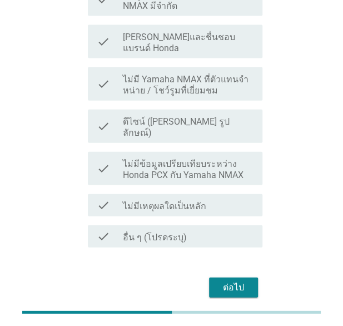
click at [238, 281] on div "ต่อไป" at bounding box center [233, 287] width 31 height 13
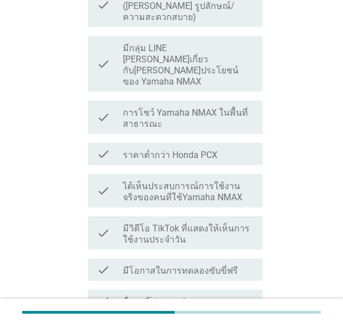
scroll to position [0, 0]
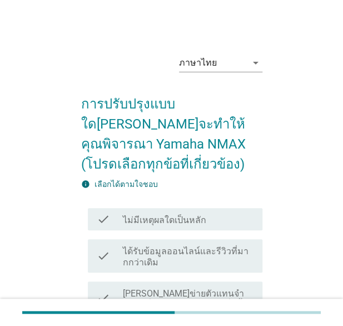
click at [135, 215] on label "ไม่มีเหตุผลใดเป็นหลัก" at bounding box center [164, 220] width 83 height 11
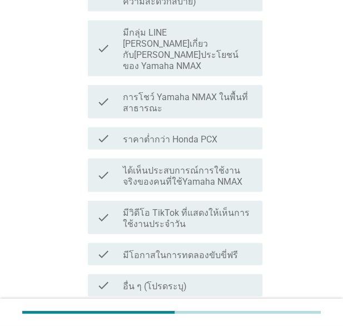
scroll to position [599, 0]
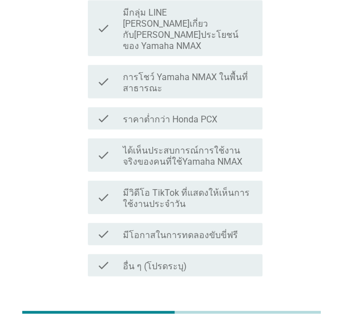
click at [235, 310] on div "ต่อไป" at bounding box center [233, 316] width 31 height 13
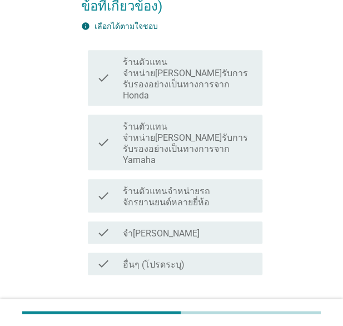
scroll to position [168, 0]
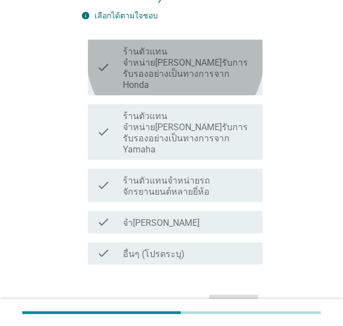
click at [151, 48] on label "ร้านตัวแทนจำหน่าย[PERSON_NAME]รับการรับรองอย่างเป็นทางการจาก Honda" at bounding box center [188, 68] width 131 height 44
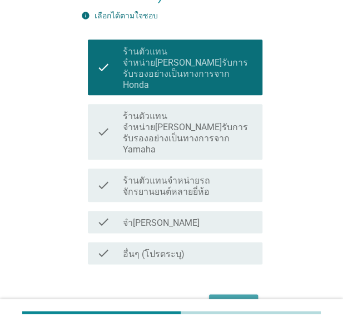
click at [221, 297] on div "ต่อไป" at bounding box center [233, 303] width 31 height 13
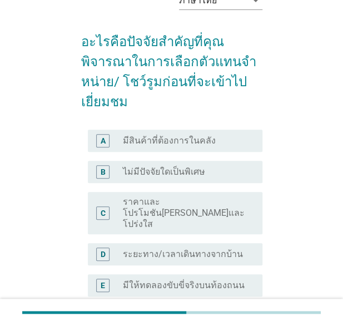
scroll to position [63, 0]
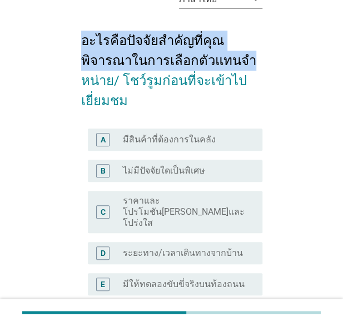
drag, startPoint x: 81, startPoint y: 46, endPoint x: 248, endPoint y: 69, distance: 168.5
click at [248, 69] on h2 "อะไรคือปัจจัยสําคัญที่คุณพิจารณาในการเลือกตัวแทนจําหน่าย/ โชว์รูมก่อนที่จะเข้าไ…" at bounding box center [171, 64] width 181 height 91
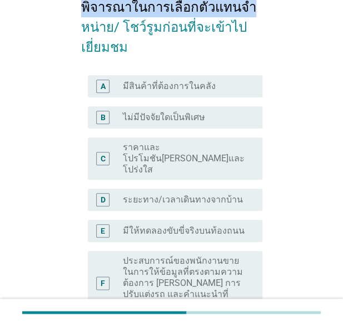
scroll to position [138, 0]
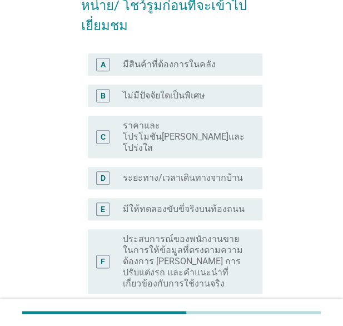
click at [162, 172] on label "ระยะทาง/เวลาเดินทางจากบ้าน" at bounding box center [183, 177] width 120 height 11
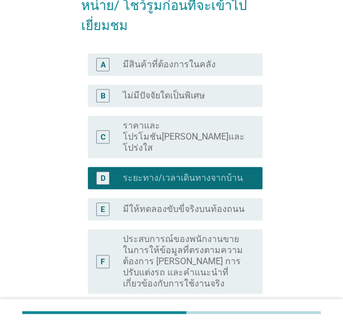
click at [188, 65] on label "มีสินค้าที่ต้องการในคลัง" at bounding box center [169, 64] width 93 height 11
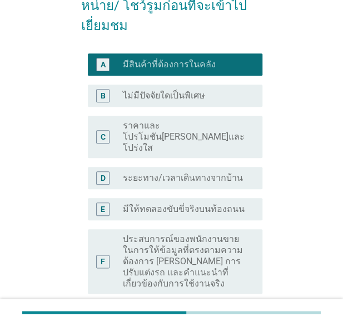
click at [169, 122] on label "ราคาและโปรโมชัน[PERSON_NAME]และโปร่งใส" at bounding box center [184, 136] width 122 height 33
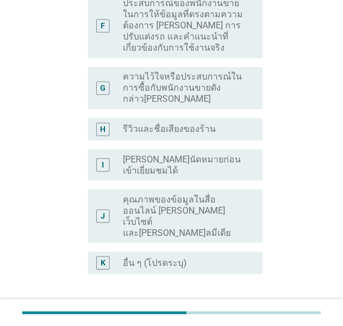
scroll to position [427, 0]
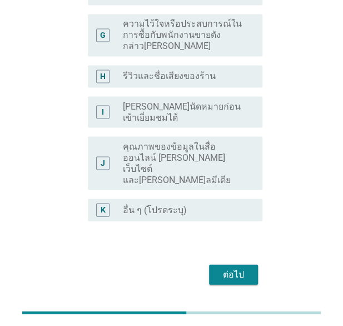
click at [227, 267] on div "ต่อไป" at bounding box center [233, 273] width 31 height 13
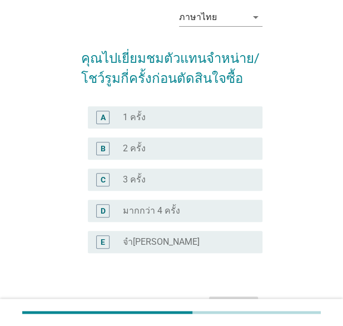
scroll to position [47, 0]
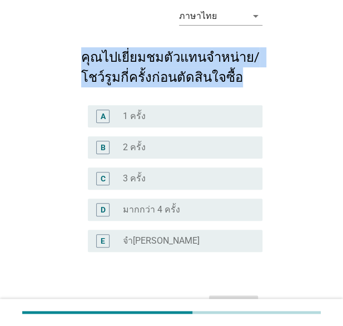
drag, startPoint x: 80, startPoint y: 55, endPoint x: 232, endPoint y: 74, distance: 153.6
click at [232, 74] on div "ภาษาไทย arrow_drop_down คุณไปเยี่ยมชมตัวแทนจําหน่าย/ โชว์รูมกี่ครั้งก่อนตัดสินใ…" at bounding box center [171, 158] width 199 height 338
click at [167, 114] on div "radio_button_unchecked 1 ครั้ง" at bounding box center [184, 116] width 122 height 11
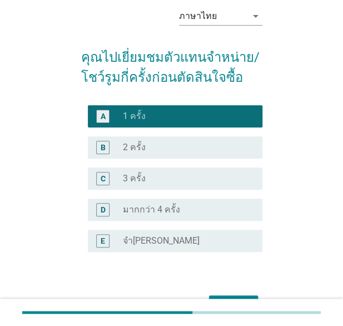
scroll to position [111, 0]
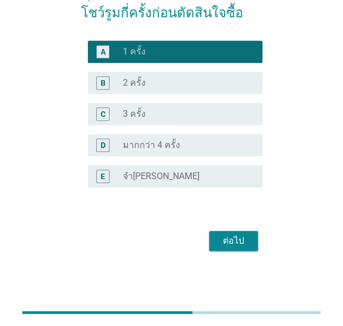
click at [241, 243] on div "ต่อไป" at bounding box center [233, 240] width 31 height 13
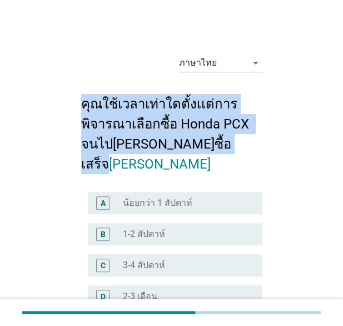
drag, startPoint x: 82, startPoint y: 105, endPoint x: 238, endPoint y: 152, distance: 163.2
click at [238, 152] on h2 "คุณใช้เวลาเท่าใดตั้งเเต่การพิจารณาเลือกซื้อ Honda PCX จนไป[PERSON_NAME]ซื้อเสร็…" at bounding box center [171, 128] width 181 height 91
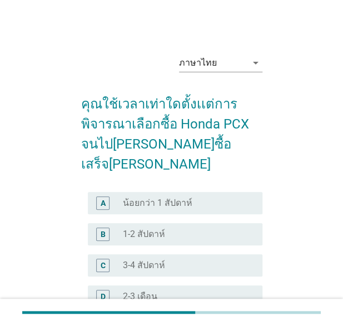
drag, startPoint x: 238, startPoint y: 152, endPoint x: 289, endPoint y: 186, distance: 61.1
click at [289, 186] on div "ภาษาไทย arrow_drop_down คุณใช้เวลาเท่าใดตั้งเเต่การพิจารณาเลือกซื้อ Honda PCX จ…" at bounding box center [171, 256] width 299 height 440
click at [173, 197] on label "น้อยกว่า 1 สัปดาห์" at bounding box center [157, 202] width 69 height 11
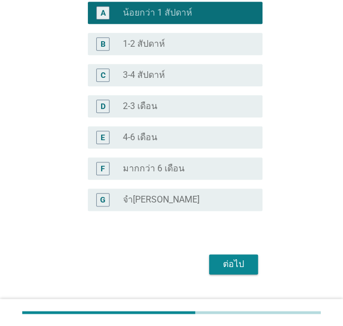
scroll to position [193, 0]
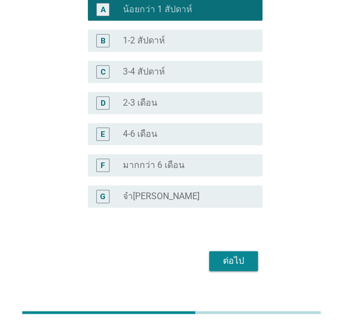
click at [228, 254] on div "ต่อไป" at bounding box center [233, 260] width 31 height 13
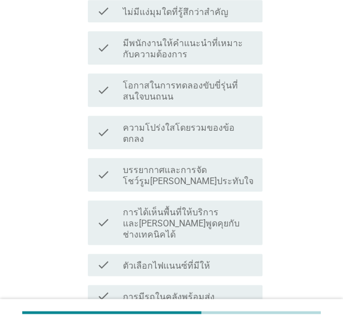
scroll to position [202, 0]
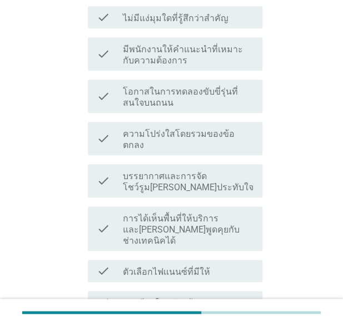
click at [166, 55] on label "มีพนักงานให้คำแนะนำที่เหมาะกับความต้องการ" at bounding box center [188, 55] width 131 height 22
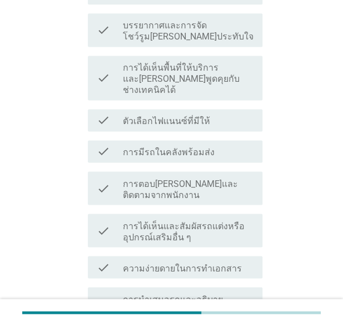
scroll to position [358, 0]
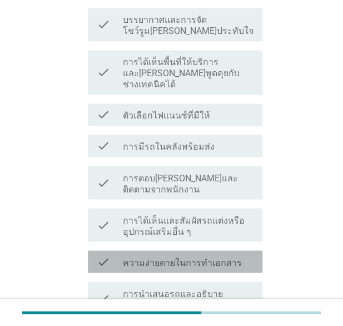
click at [181, 257] on label "ความง่ายดายในการทำเอกสาร" at bounding box center [182, 262] width 119 height 11
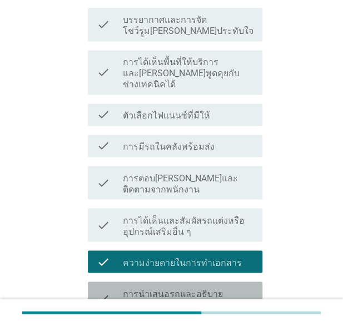
click at [169, 288] on label "การนำเสนอรถและอธิบายคุณสมบัติของรถ" at bounding box center [188, 299] width 131 height 22
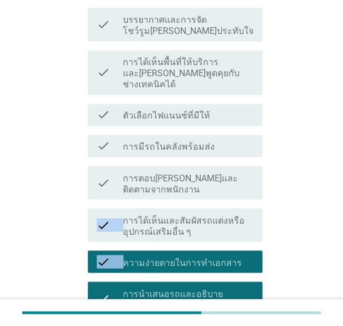
drag, startPoint x: 342, startPoint y: 172, endPoint x: 331, endPoint y: 231, distance: 59.9
click at [331, 231] on div "ภาษาไทย arrow_drop_down ข้อใดเป็นปัจจัยที่สำคัญ 3 อันดับแรกสำหรับคุณขณะเยี่ยมชม…" at bounding box center [171, 145] width 343 height 1007
drag, startPoint x: 331, startPoint y: 231, endPoint x: 325, endPoint y: 76, distance: 155.2
click at [325, 76] on div "ภาษาไทย arrow_drop_down ข้อใดเป็นปัจจัยที่สำคัญ 3 อันดับแรกสำหรับคุณขณะเยี่ยมชม…" at bounding box center [171, 145] width 316 height 953
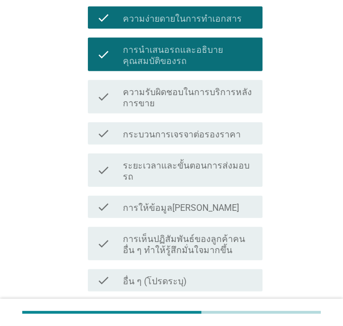
scroll to position [637, 0]
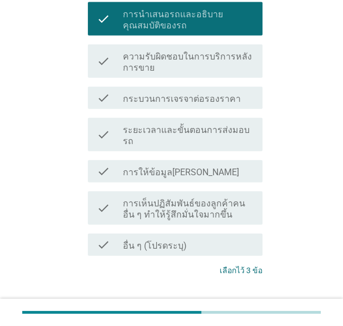
click at [237, 305] on div "ต่อไป" at bounding box center [233, 311] width 31 height 13
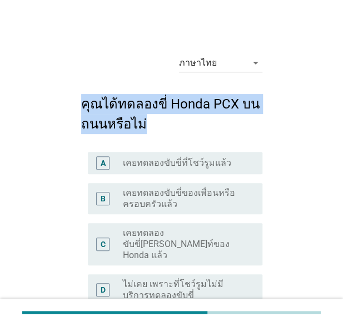
drag, startPoint x: 82, startPoint y: 105, endPoint x: 203, endPoint y: 125, distance: 122.9
click at [203, 125] on h2 "คุณได้ทดลองขี่ Honda PCX บนถนนหรือไม่" at bounding box center [171, 108] width 181 height 51
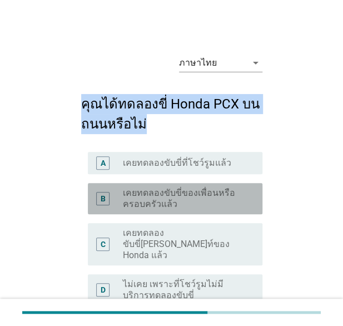
click at [185, 205] on label "เคยทดลองขับขี่ของเพื่อนหรือครอบครัวแล้ว" at bounding box center [184, 198] width 122 height 22
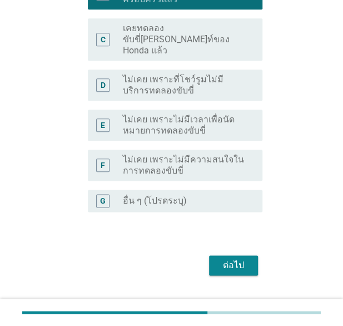
scroll to position [218, 0]
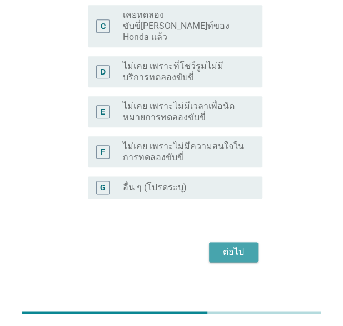
click at [233, 245] on div "ต่อไป" at bounding box center [233, 251] width 31 height 13
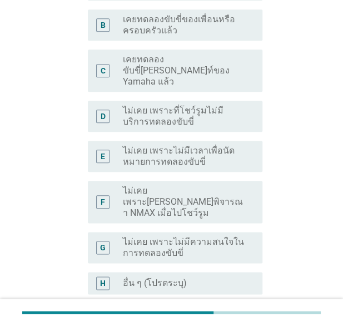
scroll to position [187, 0]
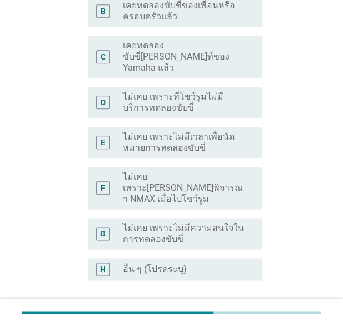
click at [175, 178] on label "ไม่เคย เพราะ[PERSON_NAME]พิจารณา NMAX เมื่อไปโชว์รูม" at bounding box center [184, 187] width 122 height 33
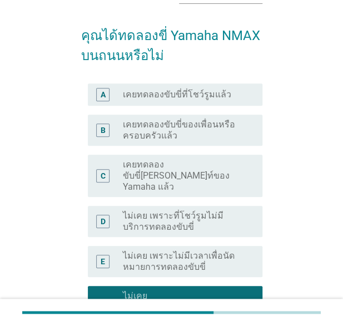
scroll to position [43, 0]
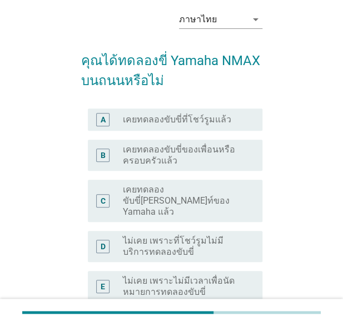
click at [79, 62] on div "ภาษาไทย arrow_drop_down คุณได้ทดลองขี่ Yamaha NMAX บนถนนหรือไม่ A radio_button_…" at bounding box center [171, 246] width 199 height 507
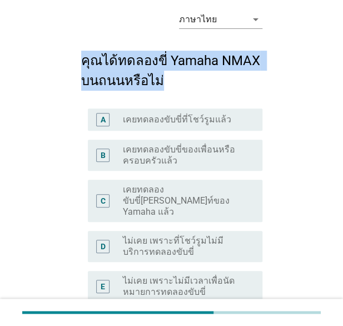
drag, startPoint x: 83, startPoint y: 61, endPoint x: 230, endPoint y: 83, distance: 148.0
click at [230, 83] on h2 "คุณได้ทดลองขี่ Yamaha NMAX บนถนนหรือไม่" at bounding box center [171, 64] width 181 height 51
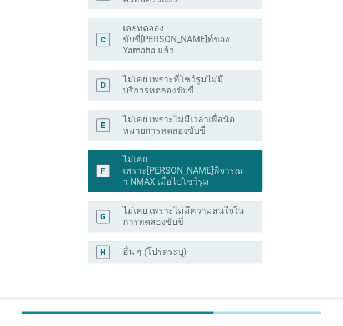
scroll to position [258, 0]
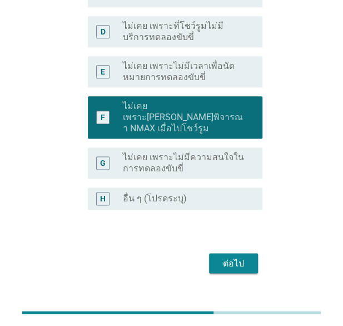
click at [237, 256] on div "ต่อไป" at bounding box center [233, 262] width 31 height 13
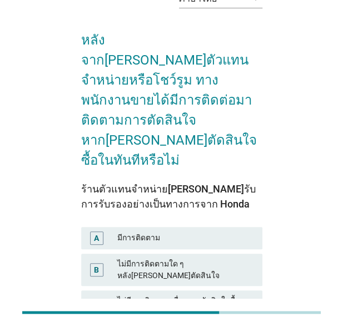
scroll to position [62, 0]
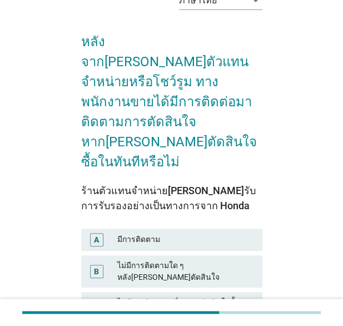
click at [173, 233] on div "มีการติดตาม" at bounding box center [185, 239] width 136 height 13
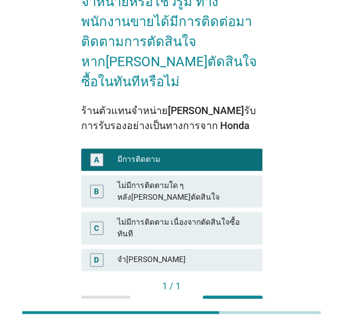
scroll to position [143, 0]
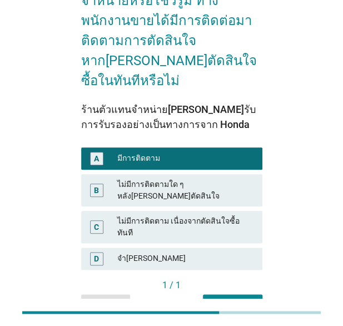
click at [193, 215] on div "ไม่มีการติดตาม เนื่องจากตัดสินใจซื้อทันที" at bounding box center [185, 226] width 136 height 23
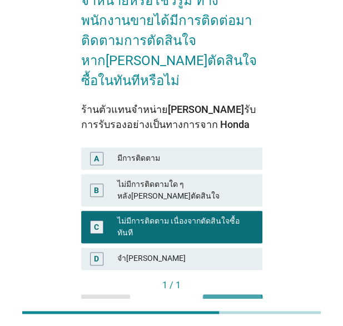
click at [248, 298] on div "คำถามต่อไป" at bounding box center [233, 304] width 42 height 12
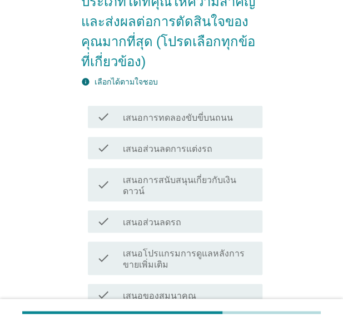
scroll to position [163, 0]
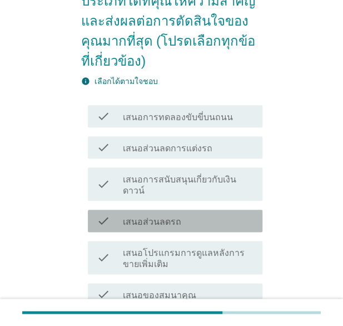
click at [192, 214] on div "check_box_outline_blank เสนอส่วนลดรถ" at bounding box center [188, 220] width 131 height 13
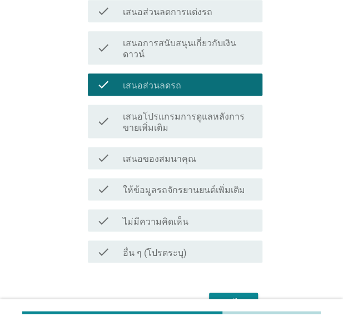
scroll to position [320, 0]
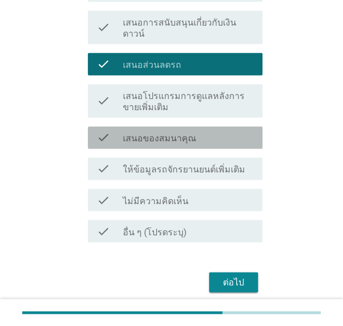
click at [178, 133] on label "เสนอของสมนาคุณ" at bounding box center [159, 138] width 73 height 11
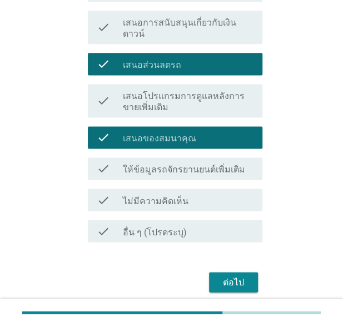
click at [237, 275] on div "ต่อไป" at bounding box center [233, 281] width 31 height 13
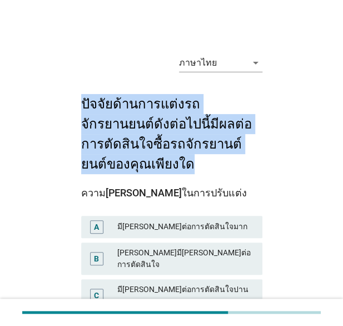
drag, startPoint x: 81, startPoint y: 105, endPoint x: 284, endPoint y: 147, distance: 207.3
click at [284, 147] on div "ภาษาไทย arrow_drop_down ปัจจัยด้านการแต่งรถจักรยานยนต์ดังต่อไปนี้มีผลต่อการตัดส…" at bounding box center [171, 237] width 299 height 402
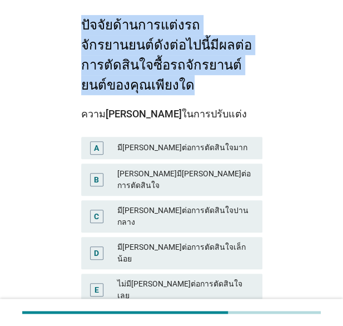
scroll to position [89, 0]
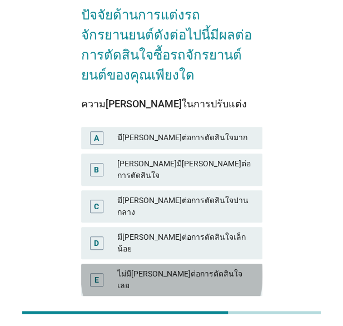
click at [172, 268] on div "ไม่มี[PERSON_NAME]ต่อการตัดสินใจเลย" at bounding box center [185, 279] width 136 height 23
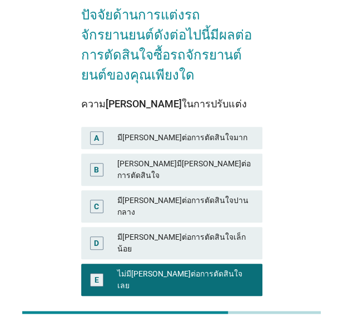
click at [235, 324] on div "ต่อไป" at bounding box center [237, 330] width 31 height 12
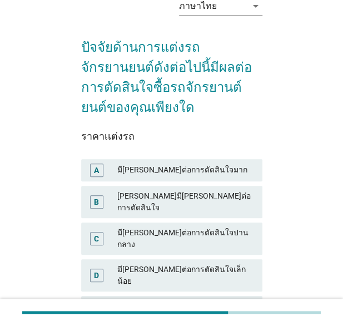
scroll to position [65, 0]
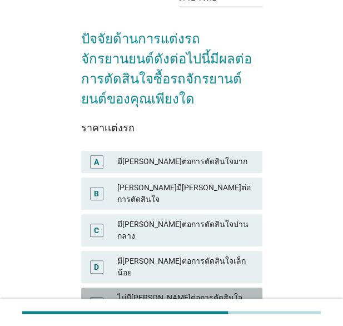
click at [193, 292] on div "ไม่มี[PERSON_NAME]ต่อการตัดสินใจเลย" at bounding box center [185, 303] width 136 height 23
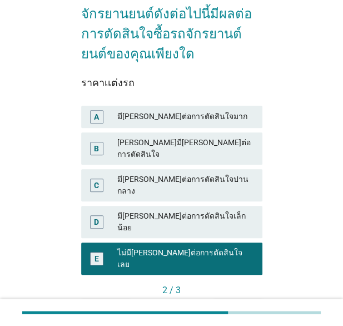
scroll to position [115, 0]
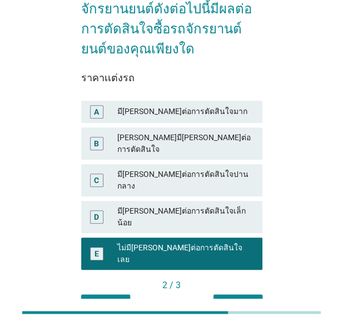
click at [247, 298] on div "ต่อไป" at bounding box center [237, 304] width 31 height 12
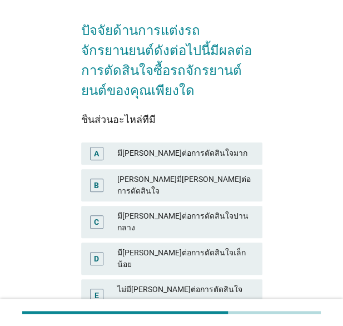
scroll to position [75, 0]
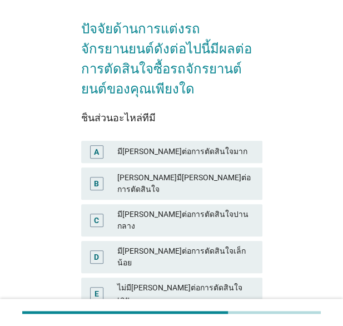
click at [144, 208] on div "มี[PERSON_NAME]ต่อการตัดสินใจปานกลาง" at bounding box center [185, 219] width 136 height 23
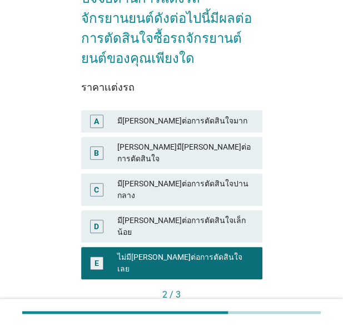
scroll to position [115, 0]
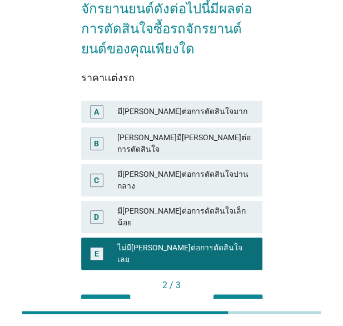
click at [100, 298] on div "ก่อนหน้า" at bounding box center [105, 304] width 31 height 12
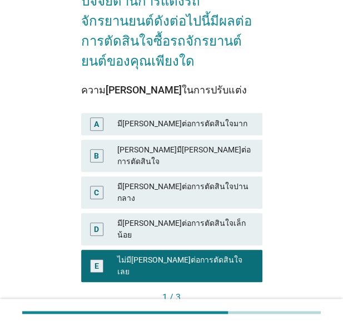
scroll to position [105, 0]
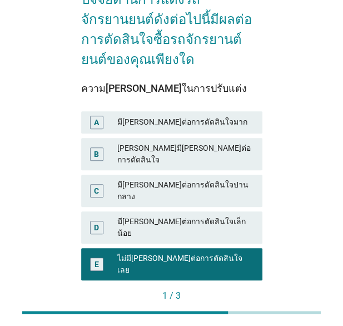
drag, startPoint x: 81, startPoint y: 67, endPoint x: 201, endPoint y: 68, distance: 120.1
click at [201, 81] on div "ความ[PERSON_NAME]ในการปรับแต่ง" at bounding box center [171, 88] width 181 height 15
click at [251, 309] on div "ต่อไป" at bounding box center [237, 315] width 31 height 12
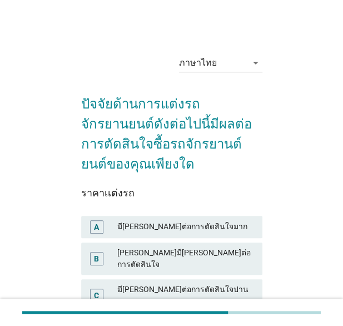
drag, startPoint x: 81, startPoint y: 171, endPoint x: 128, endPoint y: 173, distance: 46.7
click at [128, 185] on div "ราคาเเต่งรถ" at bounding box center [171, 192] width 181 height 15
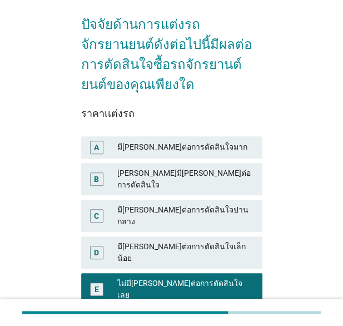
scroll to position [89, 0]
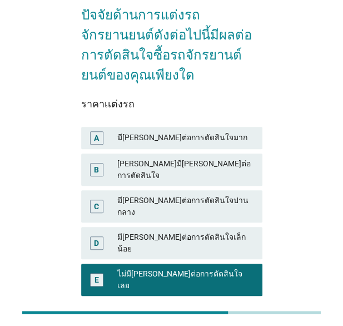
click at [242, 324] on div "ต่อไป" at bounding box center [237, 330] width 31 height 12
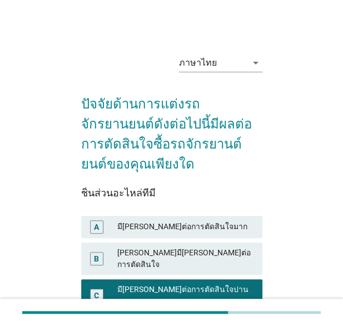
drag, startPoint x: 81, startPoint y: 168, endPoint x: 165, endPoint y: 175, distance: 84.2
click at [165, 185] on div "ชิ้นส่วนอะไหล่ที่มี" at bounding box center [171, 192] width 181 height 15
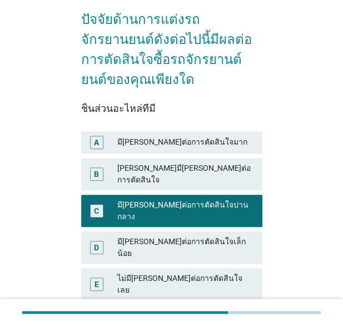
scroll to position [112, 0]
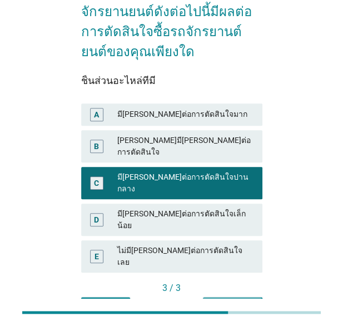
click at [233, 301] on div "คำถามต่อไป" at bounding box center [233, 307] width 42 height 12
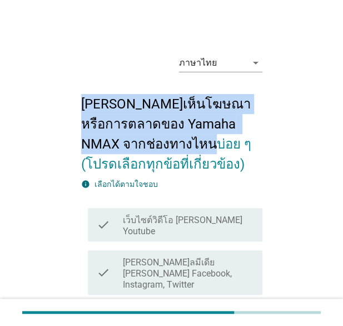
drag, startPoint x: 82, startPoint y: 105, endPoint x: 165, endPoint y: 146, distance: 92.7
click at [165, 146] on h2 "[PERSON_NAME]เห็นโฆษณาหรือการตลาดของ Yamaha NMAX จากช่องทางไหนบ่อย ๆ (โปรดเลือก…" at bounding box center [171, 128] width 181 height 91
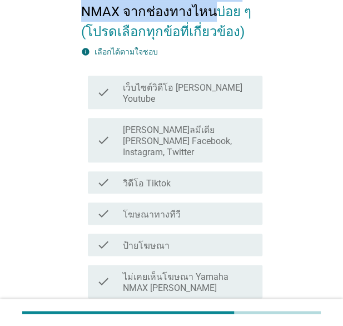
scroll to position [130, 0]
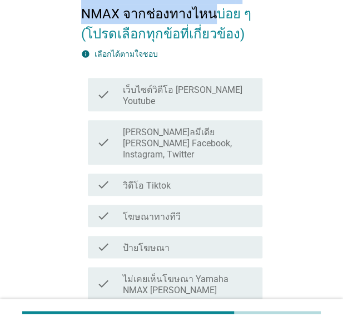
click at [135, 211] on label "โฆษณาทางทีวี" at bounding box center [152, 216] width 58 height 11
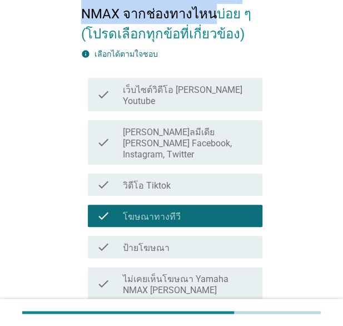
click at [180, 89] on label "เว็บไซต์วิดีโอ [PERSON_NAME] Youtube" at bounding box center [188, 95] width 131 height 22
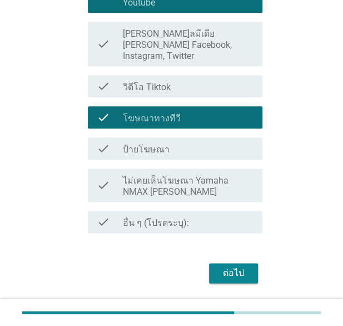
scroll to position [238, 0]
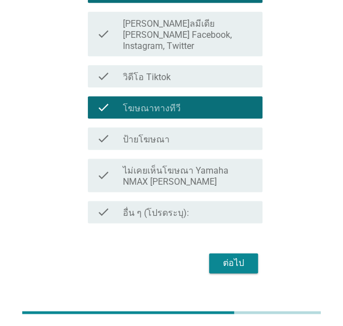
click at [235, 256] on div "ต่อไป" at bounding box center [233, 262] width 31 height 13
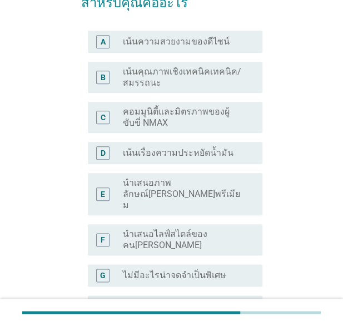
scroll to position [162, 0]
click at [174, 269] on label "ไม่มีอะไรน่าจดจําเป็นพิเศษ" at bounding box center [174, 274] width 103 height 11
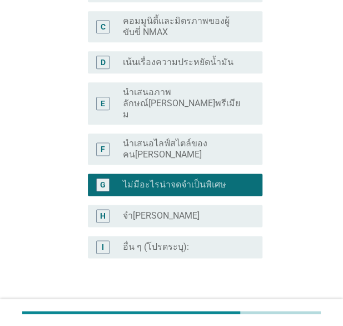
scroll to position [273, 0]
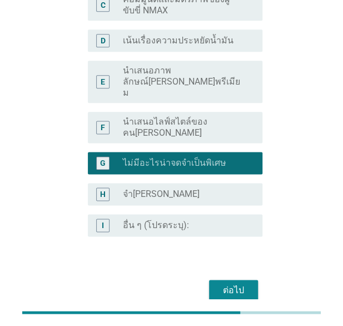
click at [239, 283] on div "ต่อไป" at bounding box center [233, 289] width 31 height 13
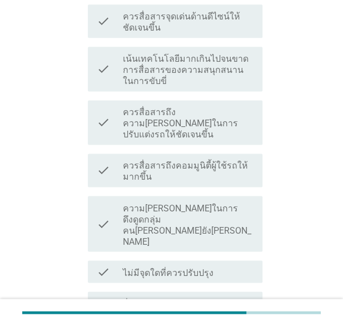
scroll to position [338, 0]
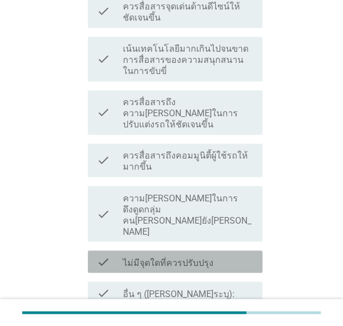
click at [140, 257] on label "ไม่มีจุดใดที่ควรปรับปรุง" at bounding box center [168, 262] width 91 height 11
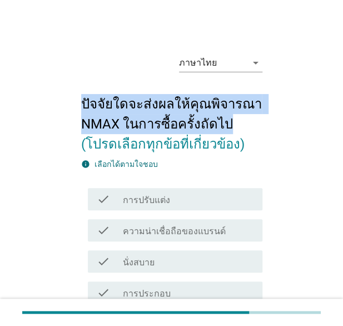
drag, startPoint x: 82, startPoint y: 100, endPoint x: 225, endPoint y: 130, distance: 146.5
click at [225, 130] on h2 "ปัจจัยใดจะส่งผลให้คุณพิจารณา NMAX ในการซื้อครั้งถัดไป (โปรดเลือกทุกข้อที่เกี่ยว…" at bounding box center [171, 118] width 181 height 71
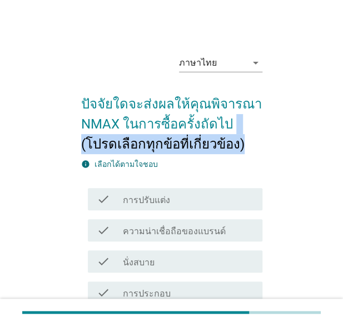
drag, startPoint x: 225, startPoint y: 130, endPoint x: 256, endPoint y: 158, distance: 41.7
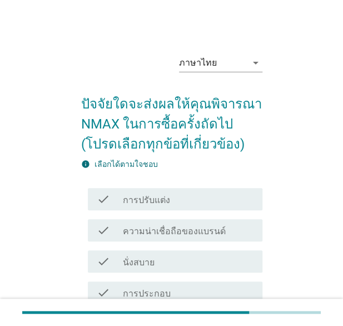
drag, startPoint x: 256, startPoint y: 158, endPoint x: 293, endPoint y: 201, distance: 56.7
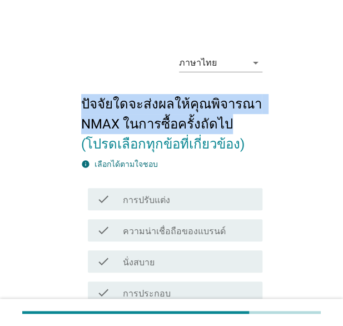
drag, startPoint x: 82, startPoint y: 100, endPoint x: 226, endPoint y: 125, distance: 146.6
click at [226, 125] on h2 "ปัจจัยใดจะส่งผลให้คุณพิจารณา NMAX ในการซื้อครั้งถัดไป (โปรดเลือกทุกข้อที่เกี่ยว…" at bounding box center [171, 118] width 181 height 71
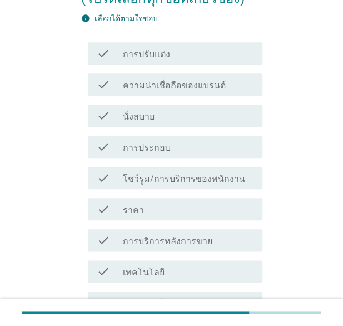
scroll to position [225, 0]
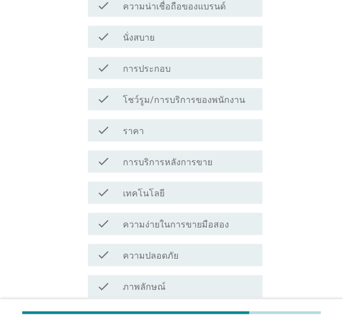
click at [135, 127] on label "ราคา" at bounding box center [133, 131] width 21 height 11
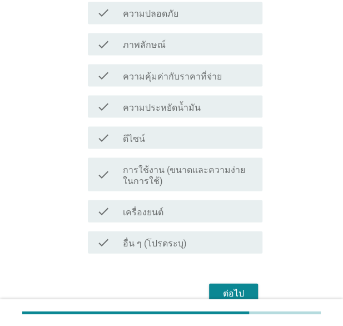
scroll to position [519, 0]
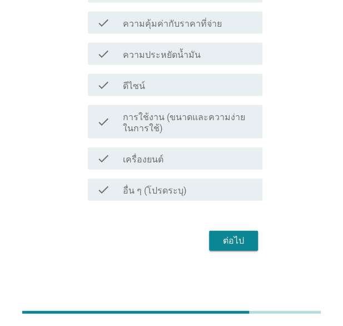
click at [243, 242] on div "ต่อไป" at bounding box center [233, 240] width 31 height 13
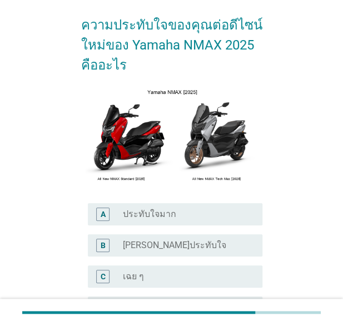
scroll to position [74, 0]
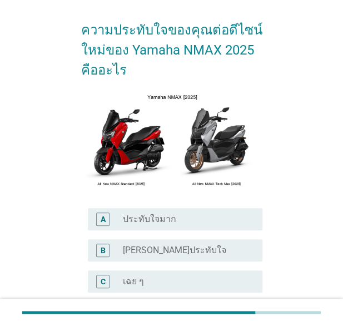
click at [82, 31] on h2 "ความประทับใจของคุณต่อดีไซน์ใหม่ของ Yamaha NMAX 2025 คืออะไร" at bounding box center [171, 44] width 181 height 71
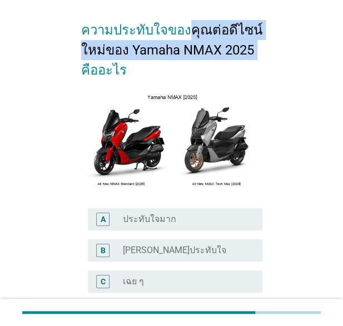
drag, startPoint x: 187, startPoint y: 33, endPoint x: 263, endPoint y: 52, distance: 79.0
click at [263, 52] on div "ภาษาไทย arrow_drop_down ความประทับใจของคุณต่อดีไซน์ใหม่ของ Yamaha NMAX 2025 คือ…" at bounding box center [171, 196] width 199 height 469
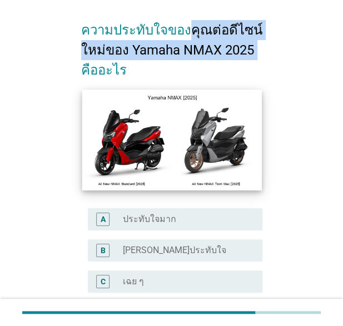
click at [150, 147] on img at bounding box center [172, 139] width 180 height 101
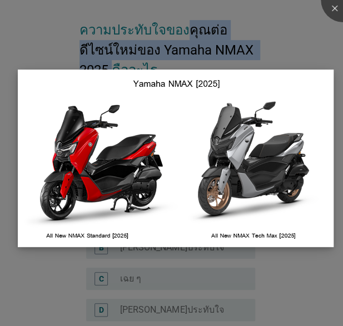
click at [299, 206] on img at bounding box center [176, 157] width 316 height 177
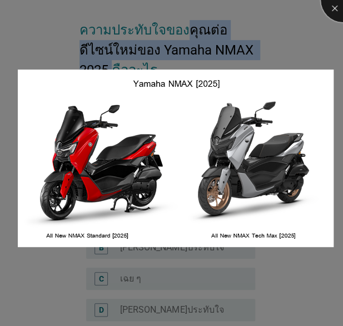
click at [332, 6] on div at bounding box center [343, 0] width 44 height 44
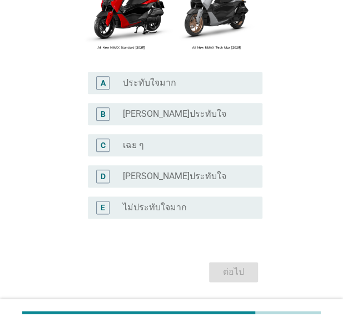
scroll to position [219, 0]
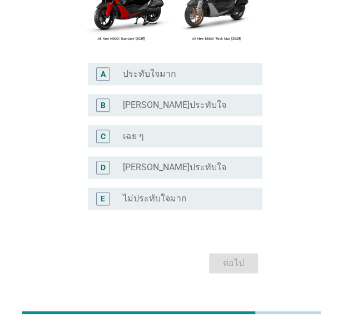
click at [211, 141] on div "radio_button_unchecked เฉย ๆ" at bounding box center [184, 136] width 122 height 11
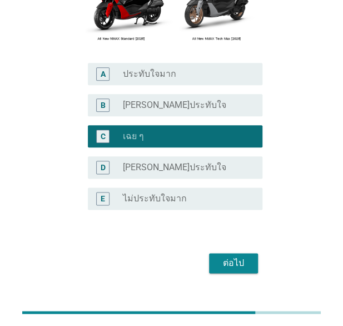
click at [235, 264] on div "ต่อไป" at bounding box center [233, 262] width 31 height 13
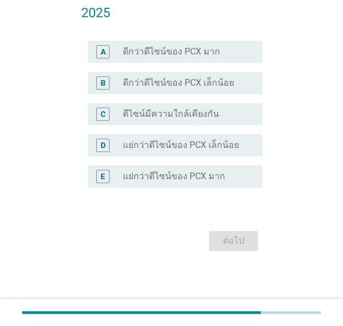
scroll to position [0, 0]
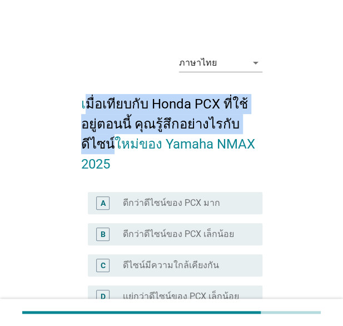
drag, startPoint x: 83, startPoint y: 105, endPoint x: 250, endPoint y: 132, distance: 169.0
click at [250, 132] on h2 "เมื่อเทียบกับ Honda PCX ที่ใช้อยู่ตอนนี้ คุณรู้สึกอย่างไรกับดีไซน์ใหม่ของ Yamah…" at bounding box center [171, 128] width 181 height 91
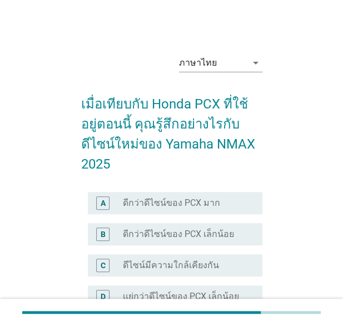
click at [79, 105] on div "ภาษาไทย arrow_drop_down เมื่อเทียบกับ Honda PCX ที่ใช้อยู่ตอนนี้ คุณรู้สึกอย่าง…" at bounding box center [171, 225] width 199 height 378
click at [75, 105] on div "ภาษาไทย arrow_drop_down เมื่อเทียบกับ Honda PCX ที่ใช้อยู่ตอนนี้ คุณรู้สึกอย่าง…" at bounding box center [171, 225] width 199 height 378
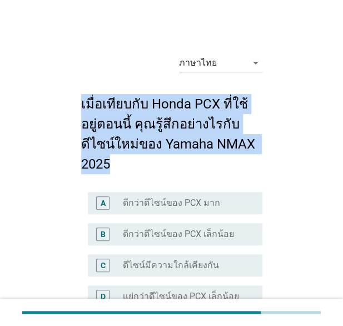
drag, startPoint x: 79, startPoint y: 99, endPoint x: 257, endPoint y: 138, distance: 182.2
click at [257, 138] on div "ภาษาไทย arrow_drop_down เมื่อเทียบกับ Honda PCX ที่ใช้อยู่ตอนนี้ คุณรู้สึกอย่าง…" at bounding box center [171, 225] width 199 height 378
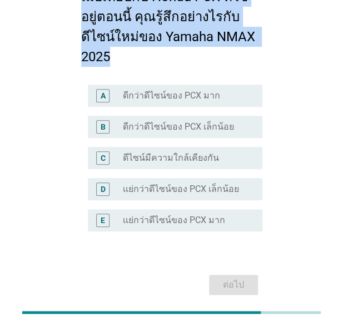
scroll to position [108, 0]
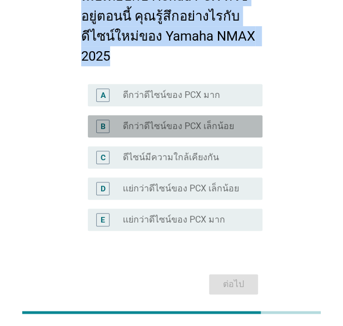
click at [202, 121] on label "ดีกว่าดีไซน์ของ PCX เล็กน้อย" at bounding box center [178, 126] width 111 height 11
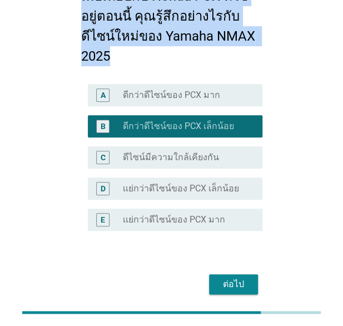
click at [241, 277] on div "ต่อไป" at bounding box center [233, 283] width 31 height 13
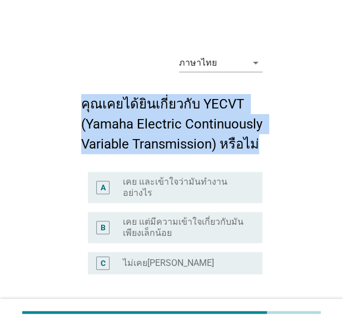
drag, startPoint x: 81, startPoint y: 104, endPoint x: 257, endPoint y: 144, distance: 180.7
click at [257, 144] on h2 "คุณเคยได้ยินเกี่ยวกับ YECVT (Yamaha Electric Continuously Variable Transmission…" at bounding box center [171, 118] width 181 height 71
click at [169, 263] on label "ไม่เคย[PERSON_NAME]" at bounding box center [168, 262] width 91 height 11
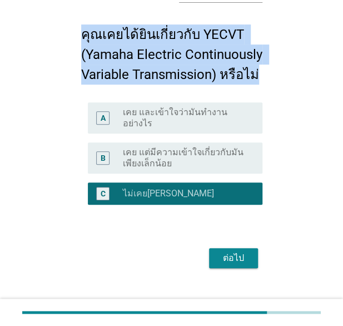
scroll to position [71, 0]
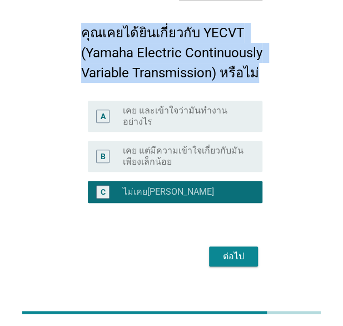
click at [239, 261] on div "ต่อไป" at bounding box center [233, 256] width 31 height 13
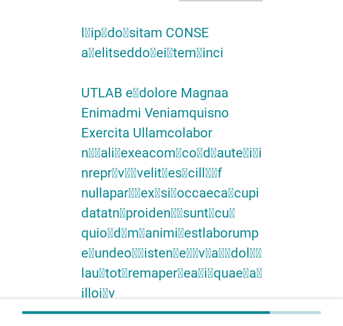
scroll to position [0, 0]
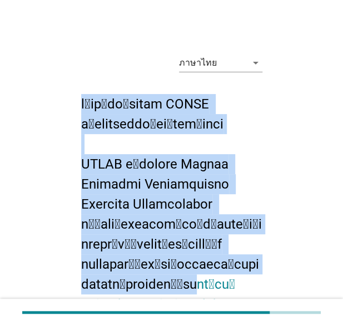
drag, startPoint x: 81, startPoint y: 102, endPoint x: 275, endPoint y: 272, distance: 257.6
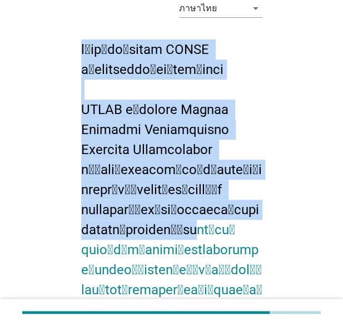
scroll to position [83, 0]
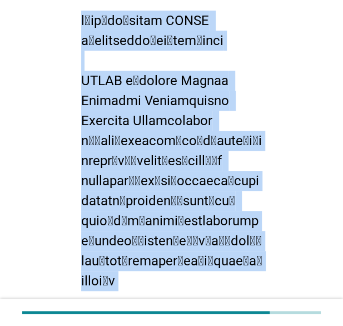
drag, startPoint x: 82, startPoint y: 21, endPoint x: 266, endPoint y: 263, distance: 303.9
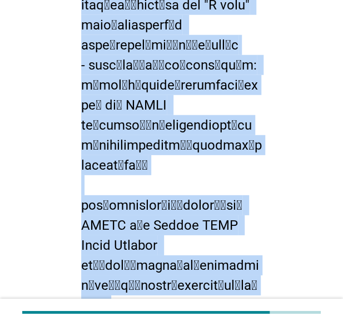
scroll to position [681, 0]
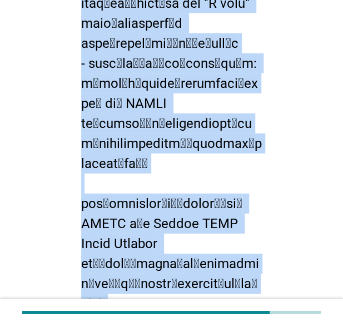
drag, startPoint x: 84, startPoint y: 222, endPoint x: 272, endPoint y: 187, distance: 191.6
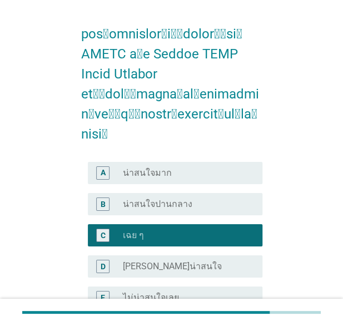
scroll to position [852, 0]
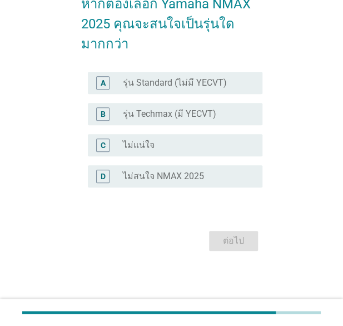
scroll to position [0, 0]
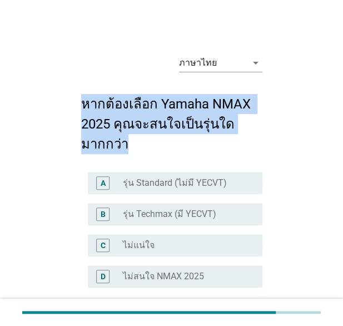
drag, startPoint x: 82, startPoint y: 103, endPoint x: 220, endPoint y: 138, distance: 142.9
click at [220, 138] on h2 "หากต้องเลือก Yamaha NMAX 2025 คุณจะสนใจเป็นรุ่นใดมากกว่า" at bounding box center [171, 118] width 181 height 71
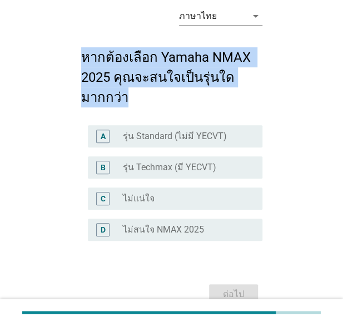
scroll to position [46, 0]
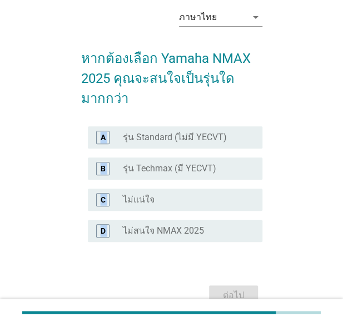
drag, startPoint x: 121, startPoint y: 138, endPoint x: 211, endPoint y: 247, distance: 141.4
click at [211, 247] on div "A radio_button_unchecked รุ่น Standard (ไม่มี YECVT) B radio_button_unchecked ร…" at bounding box center [171, 191] width 181 height 138
drag, startPoint x: 211, startPoint y: 247, endPoint x: 306, endPoint y: 108, distance: 168.8
click at [306, 108] on div "ภาษาไทย arrow_drop_down หากต้องเลือก Yamaha NMAX 2025 คุณจะสนใจเป็นรุ่นใดมากกว่…" at bounding box center [171, 154] width 299 height 327
click at [133, 133] on label "รุ่น Standard (ไม่มี YECVT)" at bounding box center [175, 137] width 104 height 11
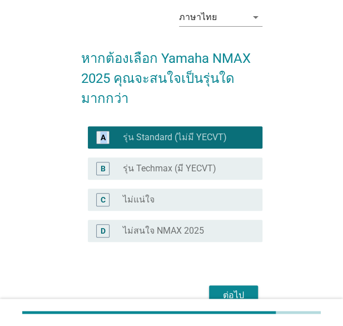
click at [182, 125] on div "A radio_button_checked รุ่น Standard (ไม่มี YECVT)" at bounding box center [171, 137] width 181 height 31
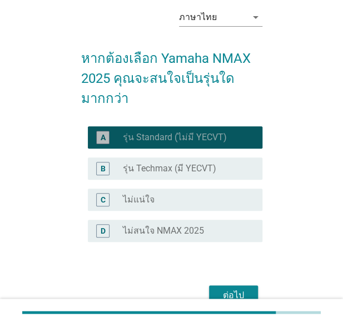
click at [225, 137] on div "radio_button_checked รุ่น Standard (ไม่มี YECVT)" at bounding box center [184, 137] width 122 height 11
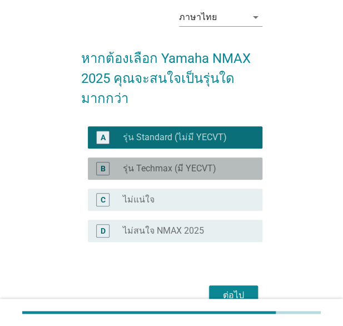
click at [140, 172] on label "รุ่น Techmax (มี YECVT)" at bounding box center [169, 168] width 93 height 11
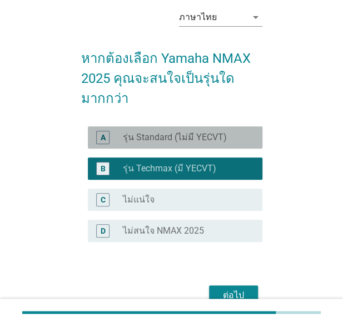
drag, startPoint x: 123, startPoint y: 137, endPoint x: 157, endPoint y: 139, distance: 33.4
click at [157, 139] on label "รุ่น Standard (ไม่มี YECVT)" at bounding box center [175, 137] width 104 height 11
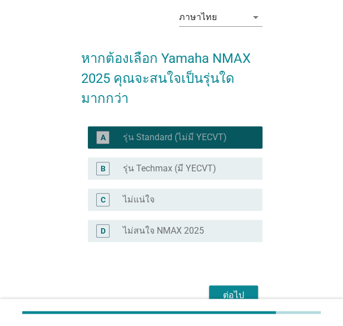
click at [135, 138] on label "รุ่น Standard (ไม่มี YECVT)" at bounding box center [175, 137] width 104 height 11
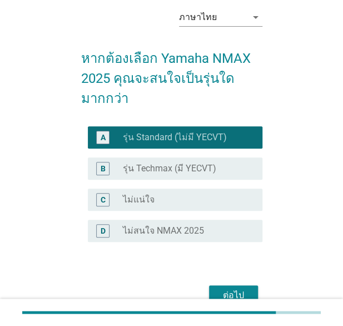
drag, startPoint x: 145, startPoint y: 138, endPoint x: 147, endPoint y: 187, distance: 49.5
click at [147, 187] on div "A radio_button_checked รุ่น Standard (ไม่มี YECVT) B radio_button_unchecked รุ่…" at bounding box center [171, 184] width 181 height 125
click at [170, 171] on label "รุ่น Techmax (มี YECVT)" at bounding box center [169, 168] width 93 height 11
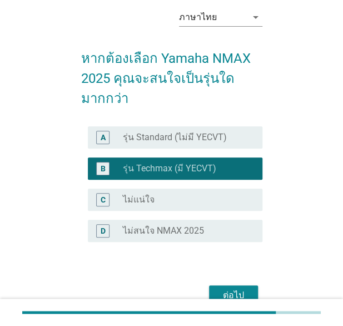
click at [175, 145] on div "A radio_button_unchecked รุ่น Standard (ไม่มี YECVT)" at bounding box center [175, 137] width 175 height 22
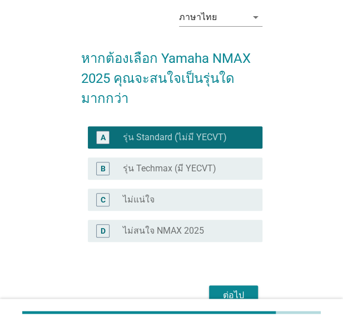
click at [235, 158] on div "B radio_button_unchecked รุ่น Techmax (มี YECVT)" at bounding box center [175, 168] width 175 height 22
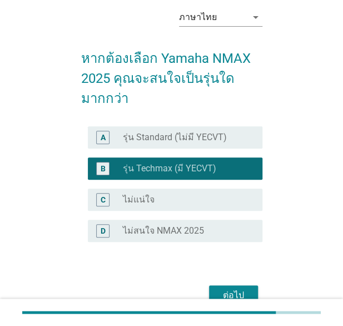
click at [200, 184] on div "C radio_button_unchecked ไม่แน่ใจ" at bounding box center [171, 199] width 181 height 31
click at [177, 225] on label "ไม่สนใจ NMAX 2025" at bounding box center [163, 230] width 81 height 11
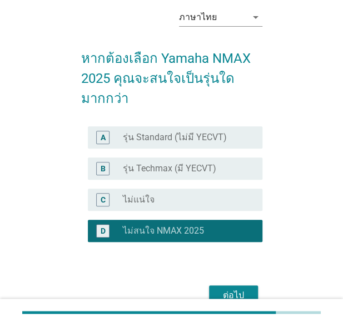
click at [238, 292] on div "ต่อไป" at bounding box center [233, 295] width 31 height 13
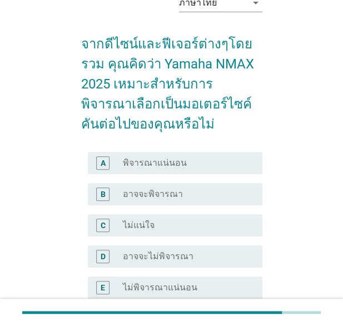
scroll to position [64, 0]
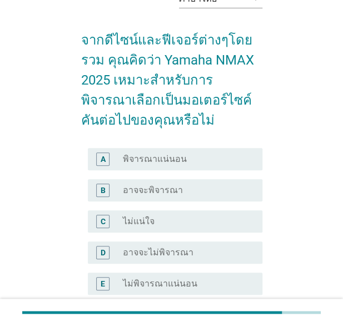
click at [160, 226] on div "radio_button_unchecked ไม่แน่ใจ" at bounding box center [188, 221] width 131 height 13
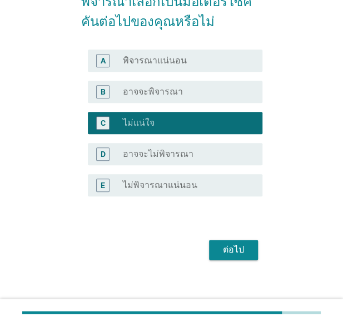
scroll to position [165, 0]
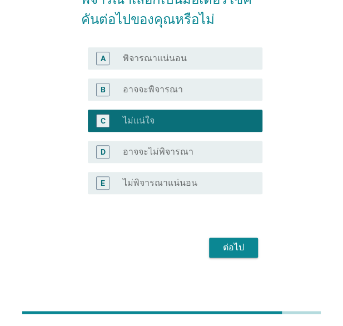
click at [237, 246] on div "ต่อไป" at bounding box center [233, 247] width 31 height 13
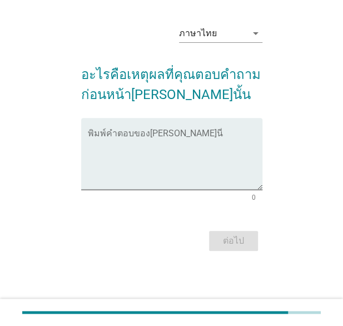
scroll to position [0, 0]
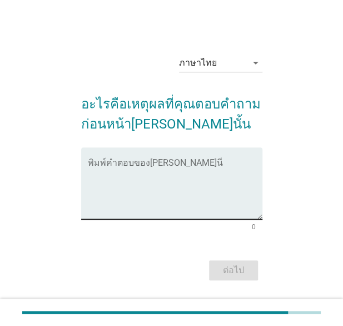
click at [158, 179] on textarea "พิมพ์คำตอบของคุณ ที่นี่" at bounding box center [175, 190] width 175 height 58
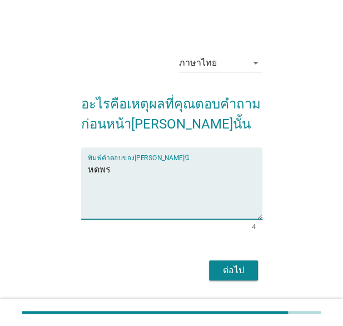
type textarea "หดพร"
click at [241, 271] on div "ต่อไป" at bounding box center [233, 269] width 31 height 13
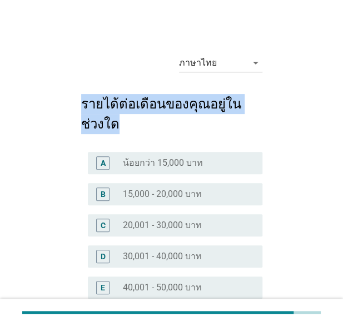
drag, startPoint x: 81, startPoint y: 105, endPoint x: 148, endPoint y: 138, distance: 74.8
click at [148, 138] on form "รายได้ต่อเดือนของคุณอยู่ในช่วงใด A radio_button_unchecked น้อยกว่า 15,000 บาท B…" at bounding box center [171, 286] width 181 height 407
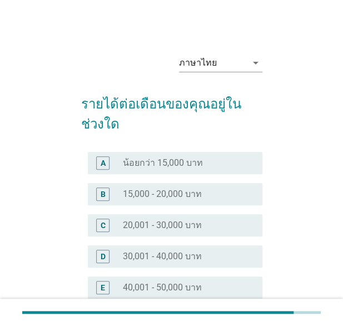
click at [305, 186] on div "ภาษาไทย arrow_drop_down รายได้ต่อเดือนของคุณอยู่ในช่วงใด A radio_button_uncheck…" at bounding box center [171, 267] width 299 height 463
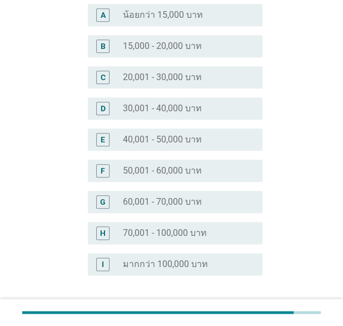
scroll to position [151, 0]
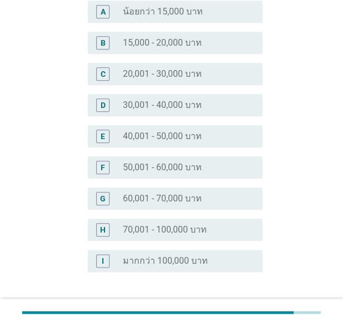
click at [213, 168] on div "radio_button_unchecked 50,001 - 60,000 บาท" at bounding box center [184, 167] width 122 height 11
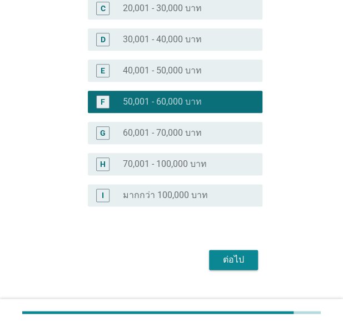
scroll to position [236, 0]
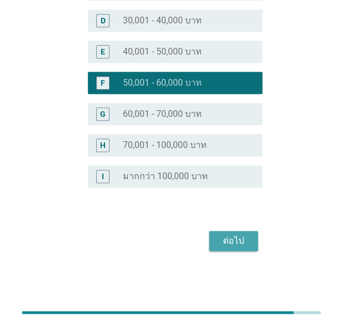
click at [235, 240] on div "ต่อไป" at bounding box center [233, 240] width 31 height 13
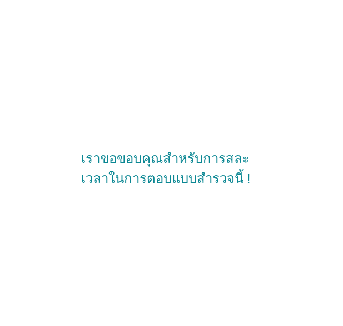
scroll to position [0, 0]
